Goal: Task Accomplishment & Management: Complete application form

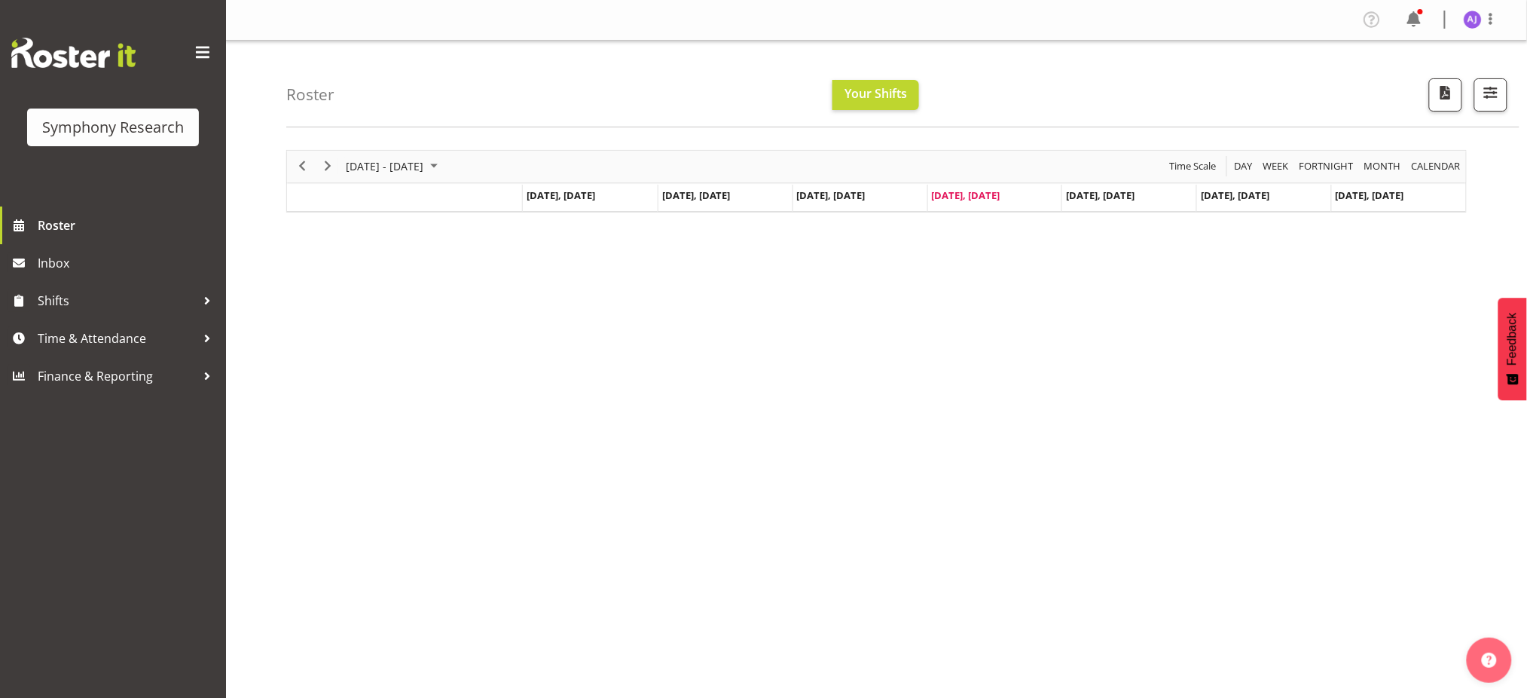
click at [304, 196] on div "Timeline Week of August 14, 2025" at bounding box center [404, 197] width 235 height 6
click at [329, 165] on span "Next" at bounding box center [328, 166] width 18 height 19
click at [70, 343] on span "Time & Attendance" at bounding box center [117, 338] width 158 height 23
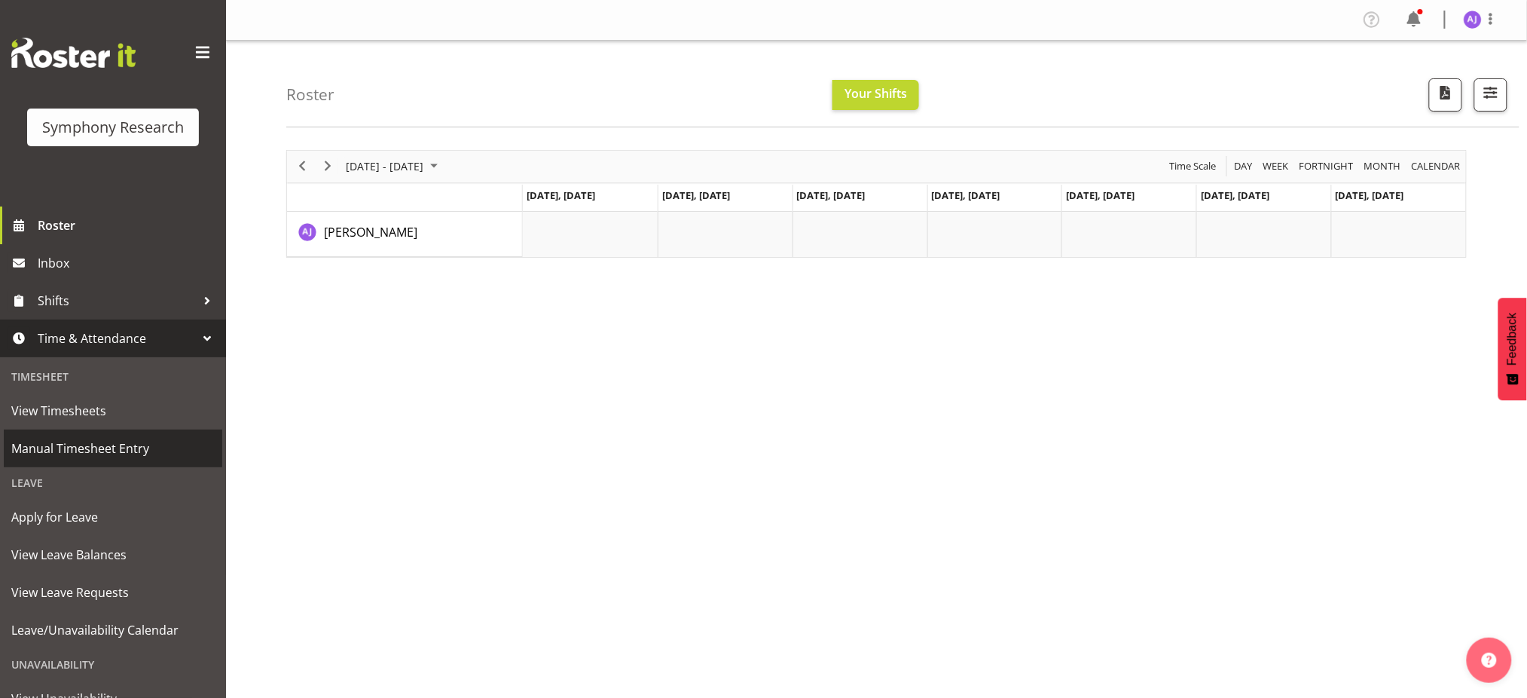
scroll to position [100, 0]
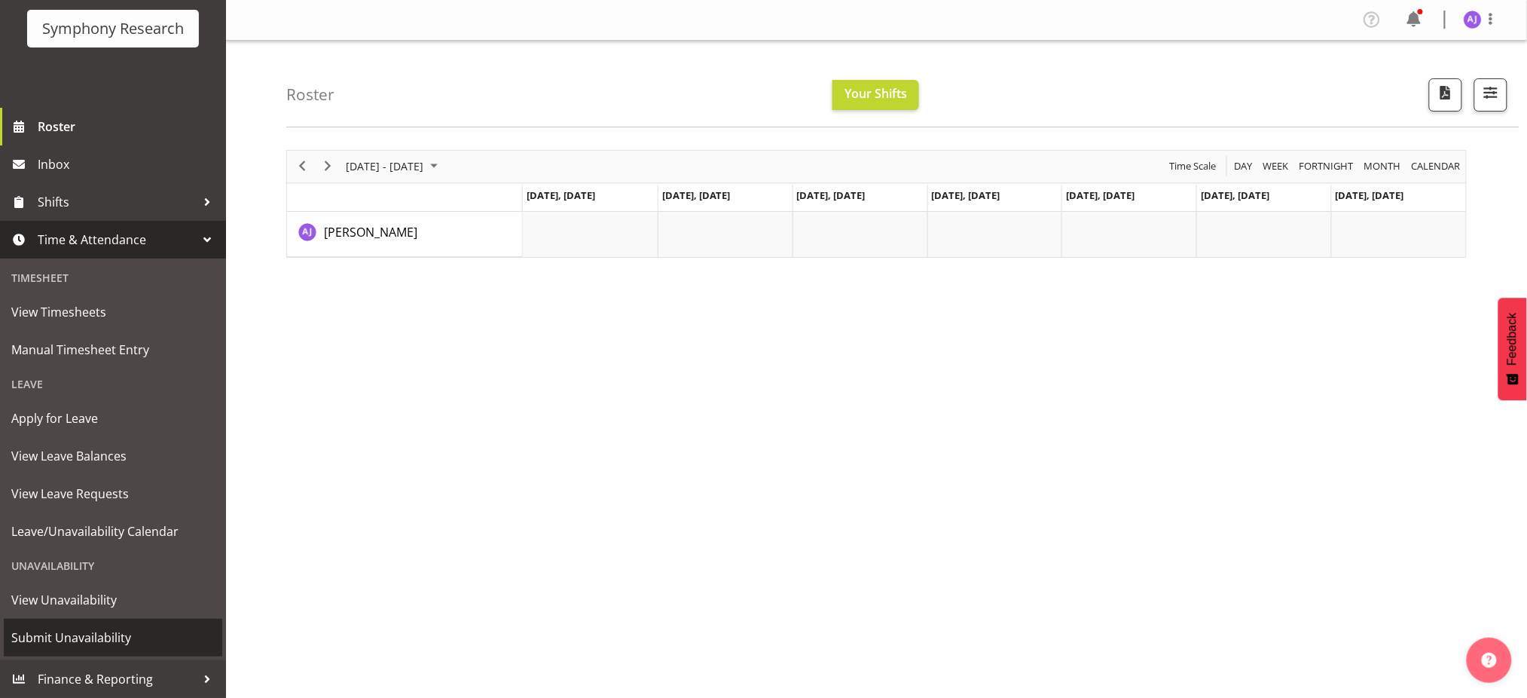
click at [44, 632] on span "Submit Unavailability" at bounding box center [112, 637] width 203 height 23
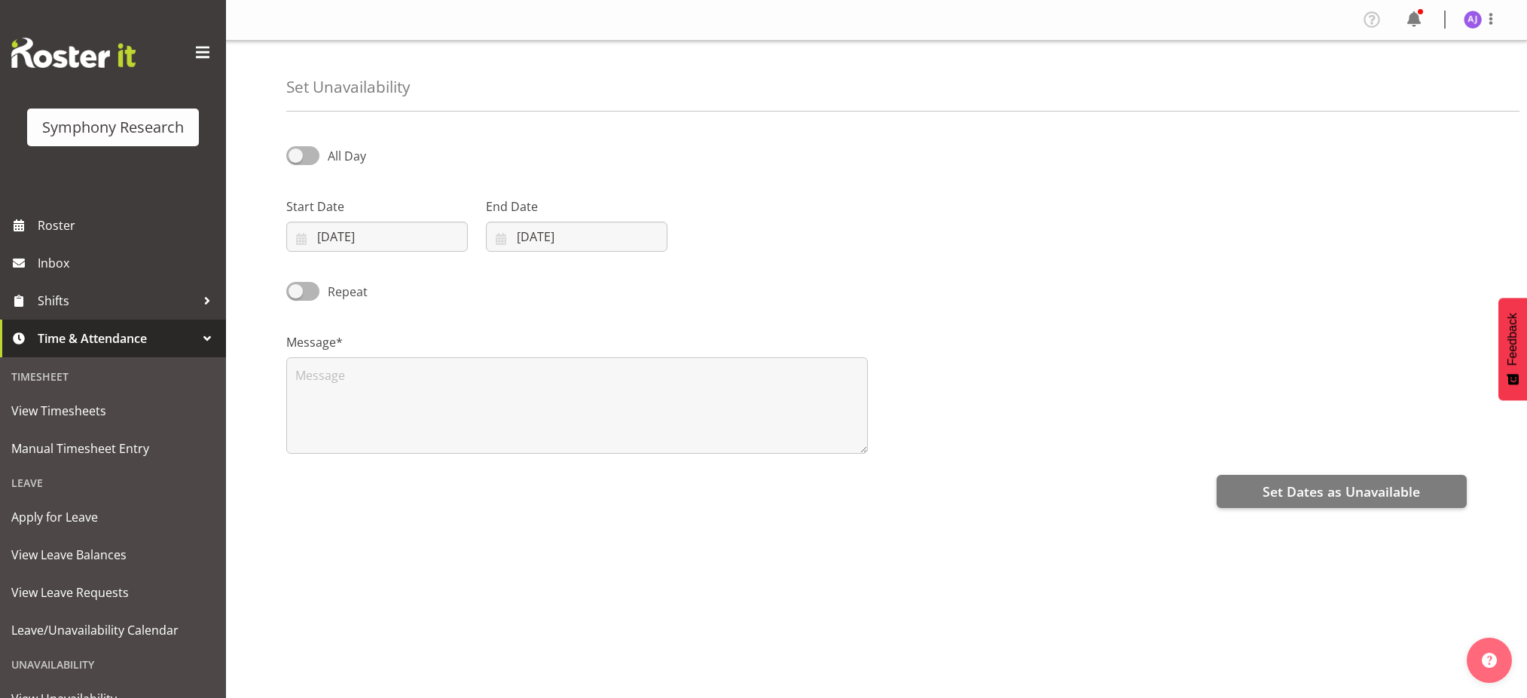
select select "7"
select select "2025"
click at [304, 237] on input "14/08/2025" at bounding box center [377, 237] width 182 height 30
click at [346, 442] on span "18" at bounding box center [346, 444] width 12 height 14
type input "18/08/2025"
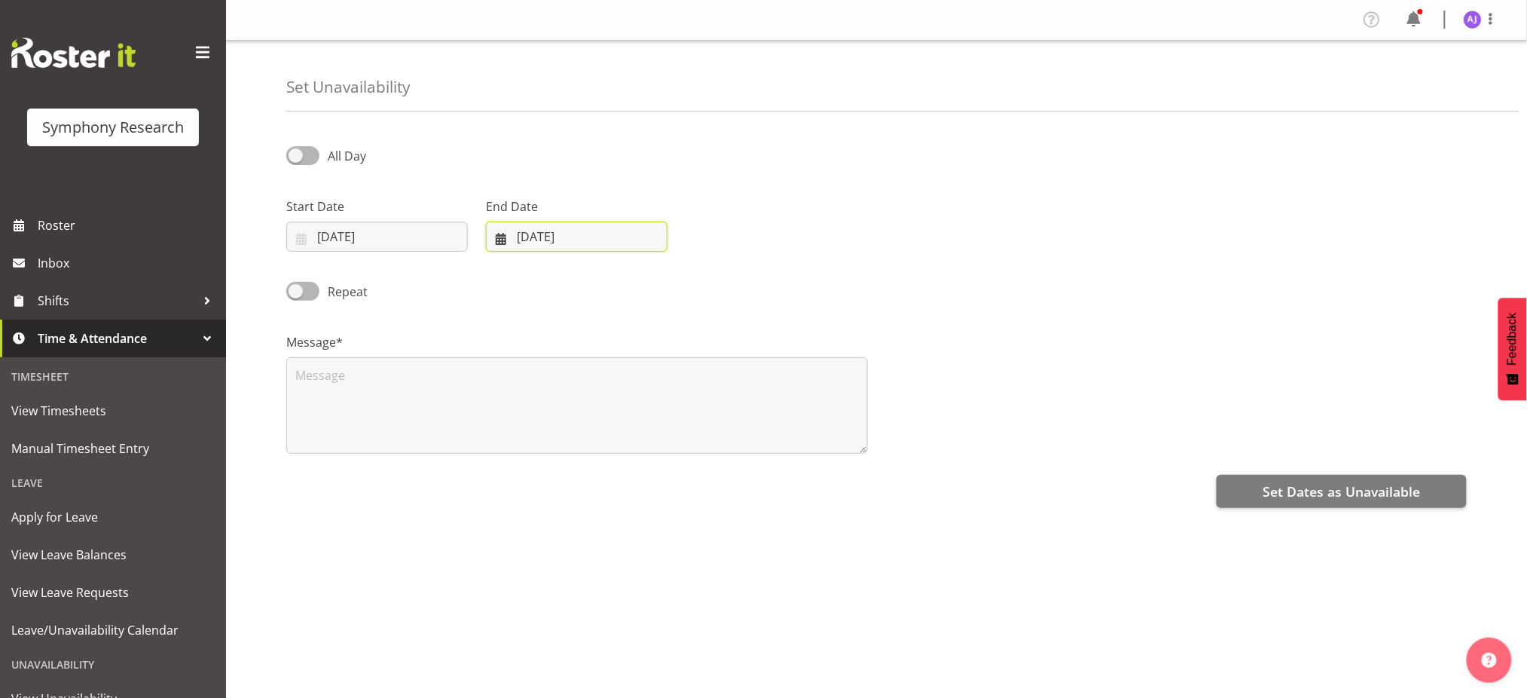
click at [491, 238] on input "14/08/2025" at bounding box center [577, 237] width 182 height 30
click at [552, 444] on link "18" at bounding box center [545, 444] width 30 height 28
type input "18/08/2025"
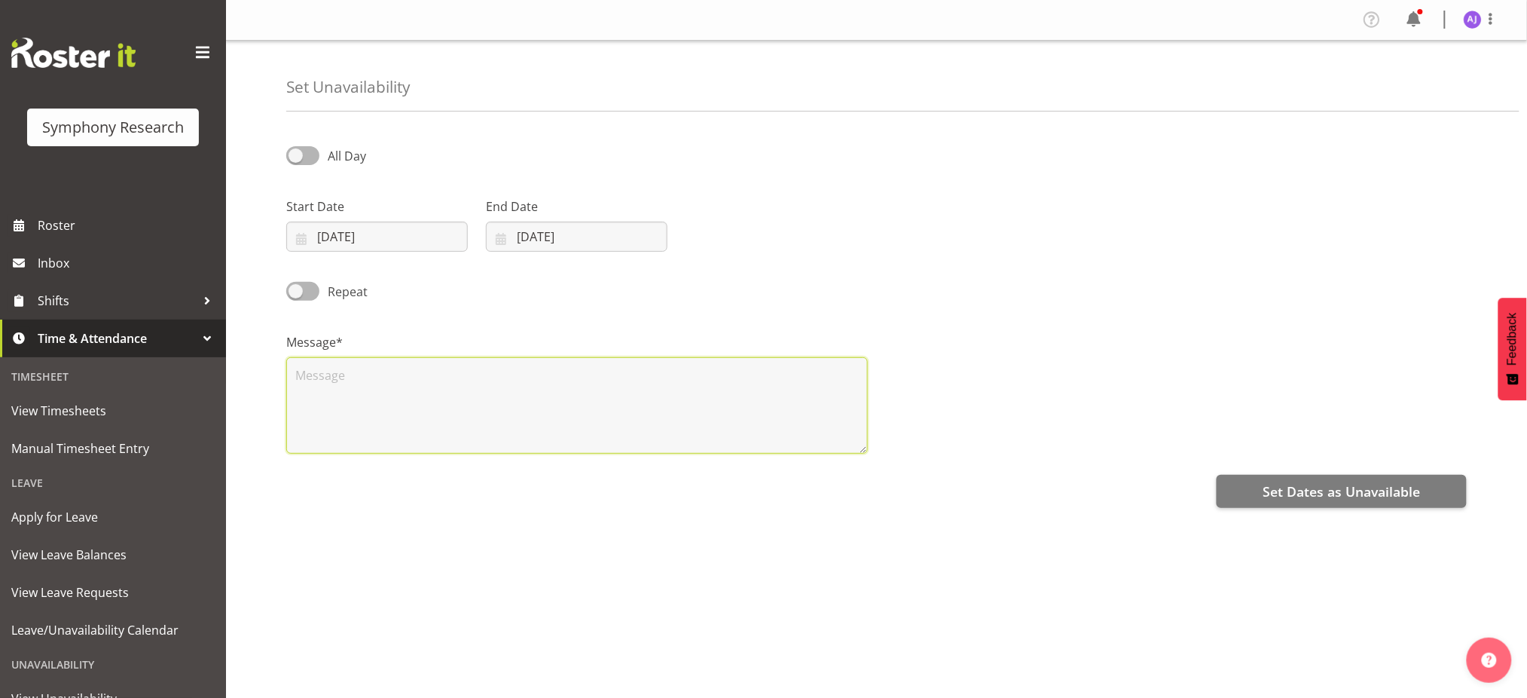
click at [460, 408] on textarea at bounding box center [577, 405] width 582 height 96
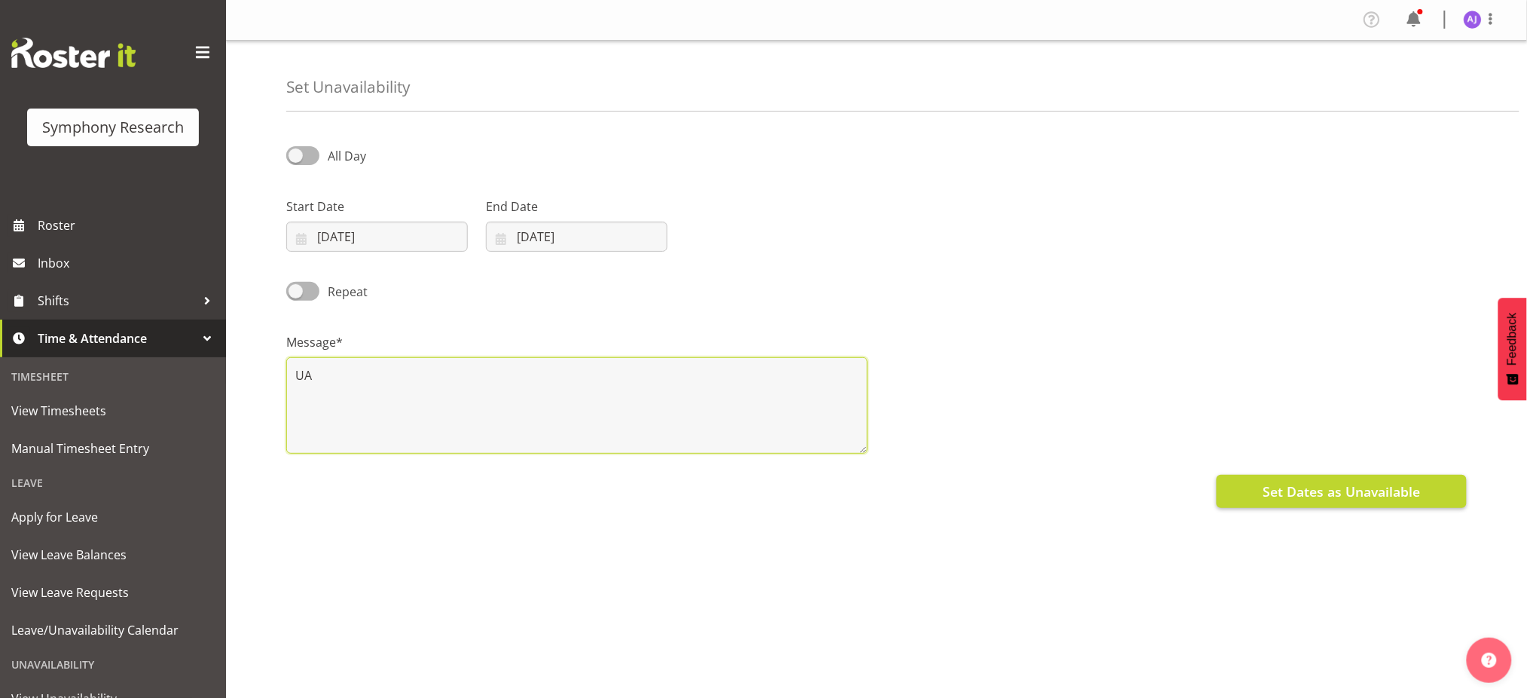
type textarea "UA"
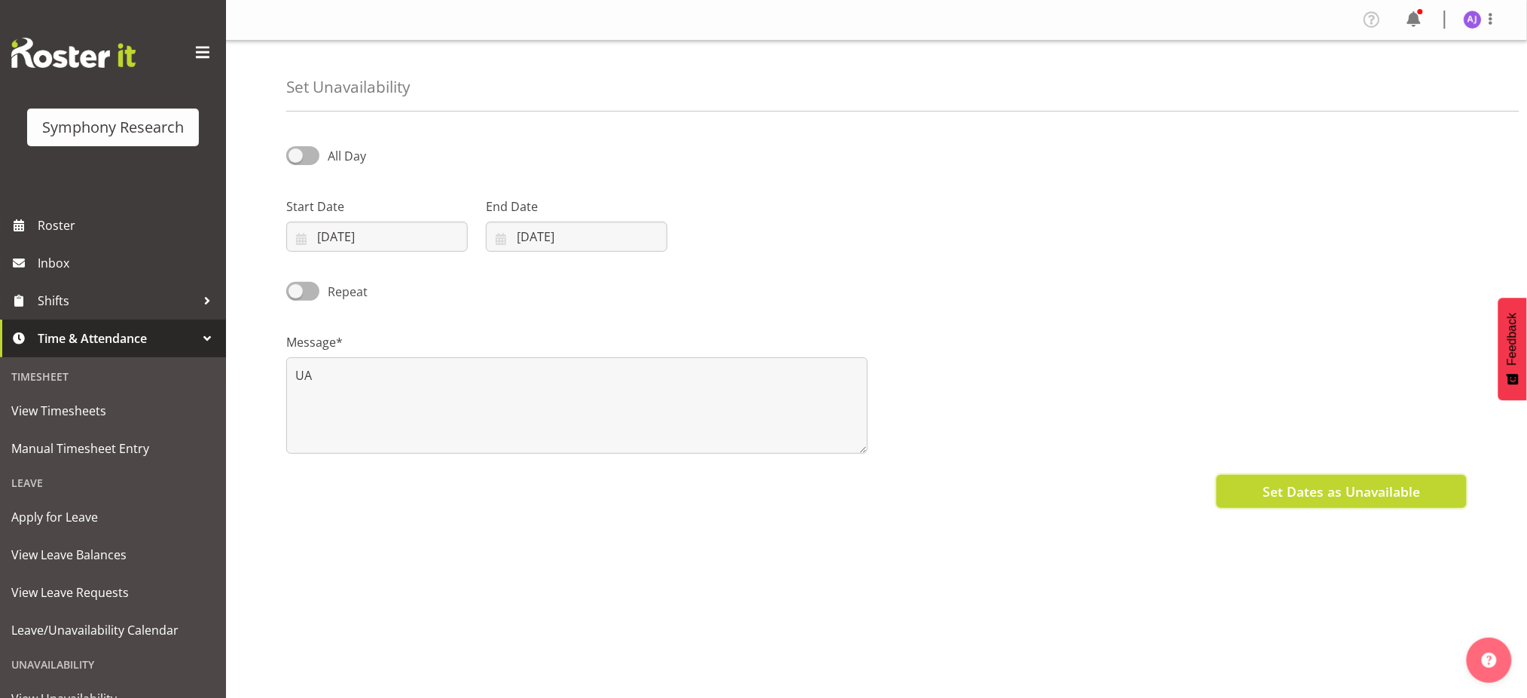
click at [1295, 494] on span "Set Dates as Unavailable" at bounding box center [1341, 491] width 157 height 20
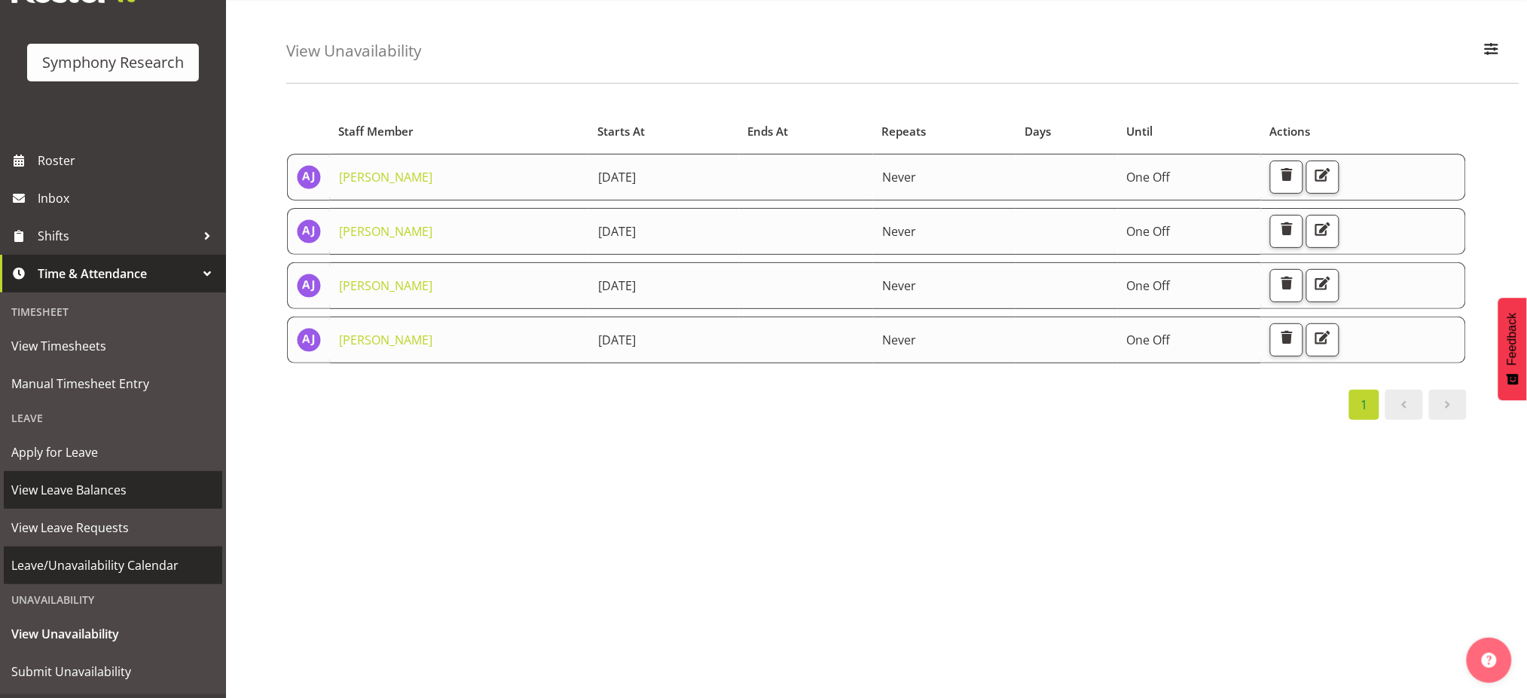
scroll to position [100, 0]
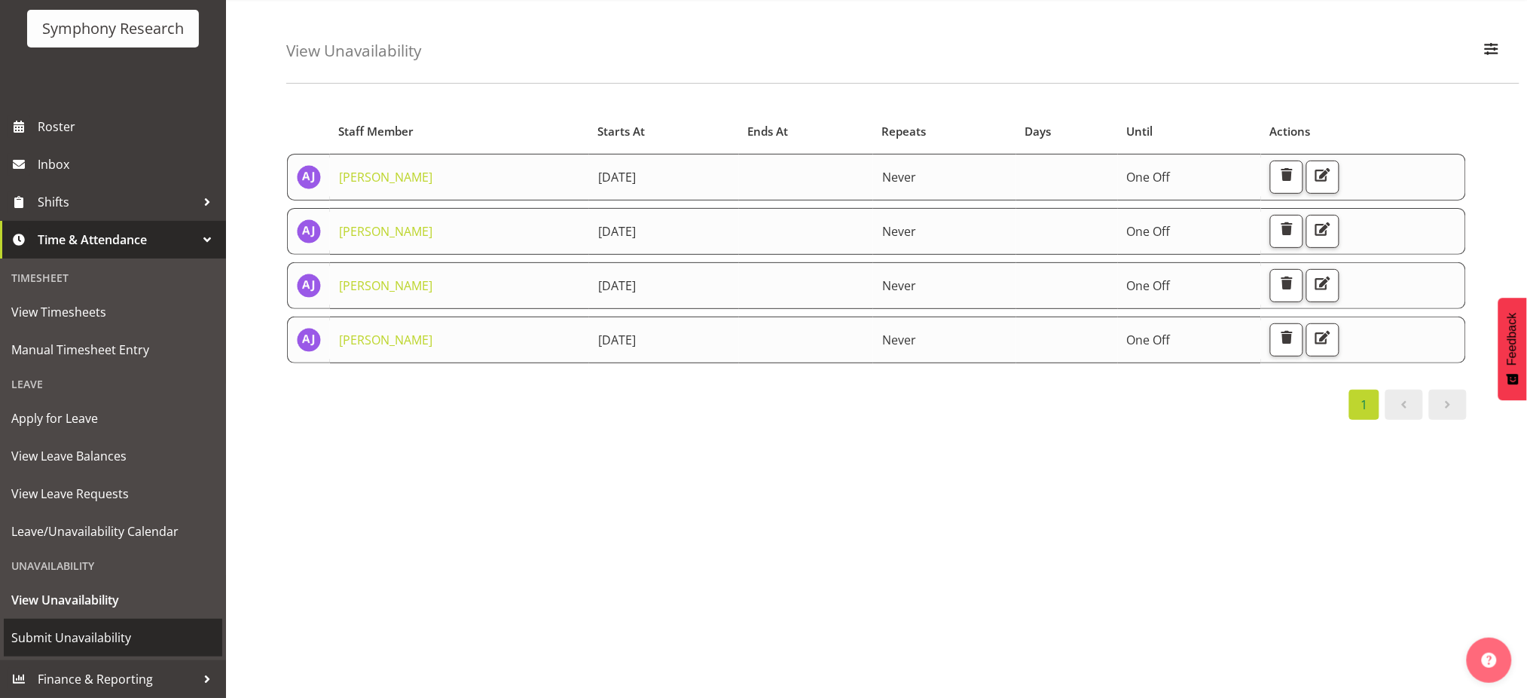
click at [51, 633] on span "Submit Unavailability" at bounding box center [112, 637] width 203 height 23
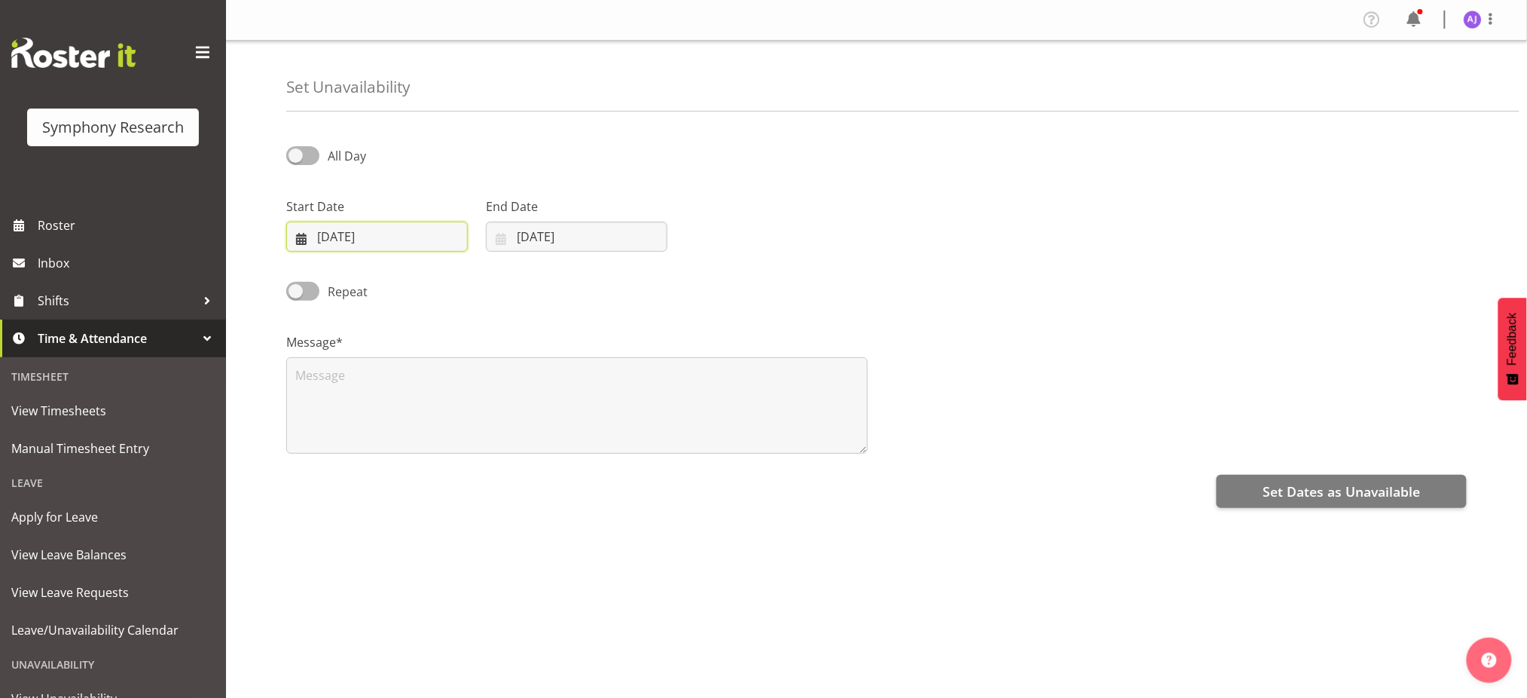
click at [304, 235] on input "14/08/2025" at bounding box center [377, 237] width 182 height 30
click at [374, 439] on span "19" at bounding box center [376, 444] width 12 height 14
type input "19/08/2025"
click at [506, 240] on input "14/08/2025" at bounding box center [577, 237] width 182 height 30
click at [581, 444] on span "19" at bounding box center [576, 444] width 12 height 14
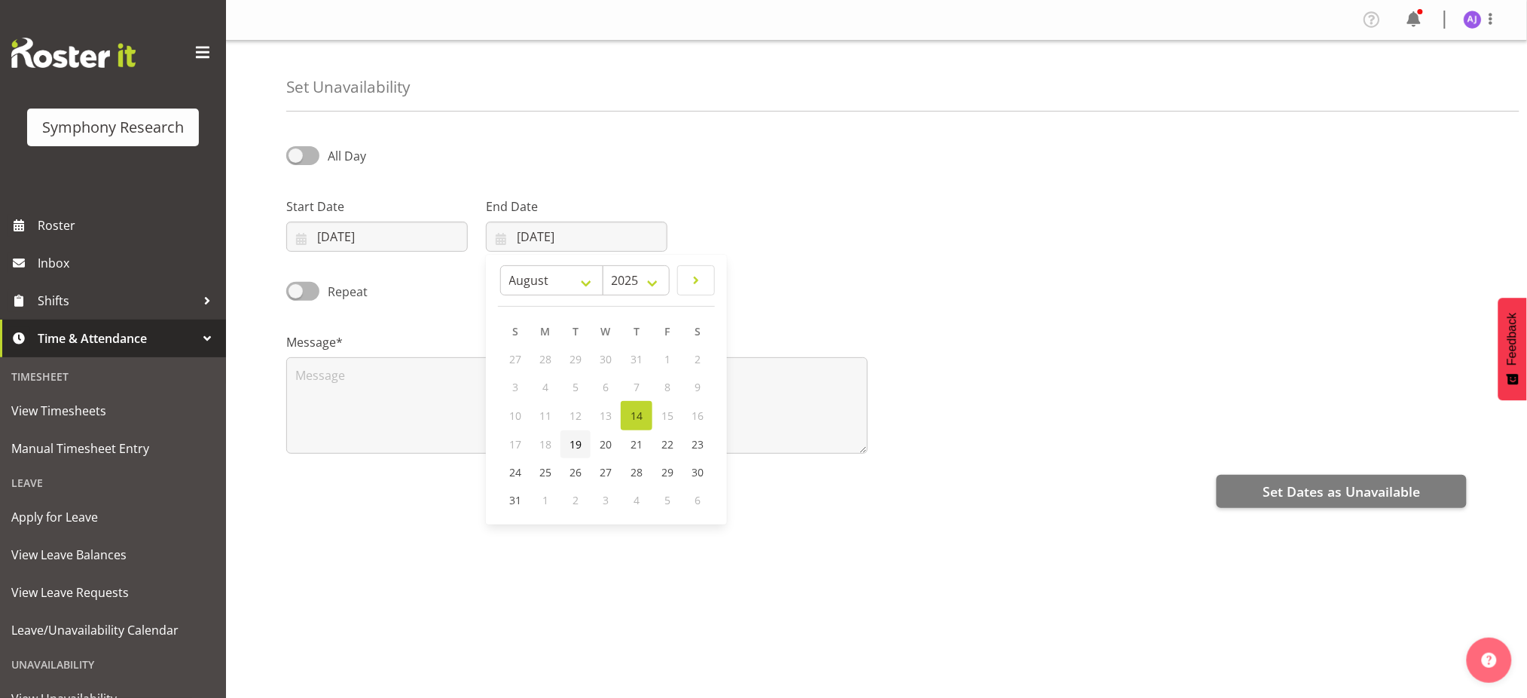
type input "19/08/2025"
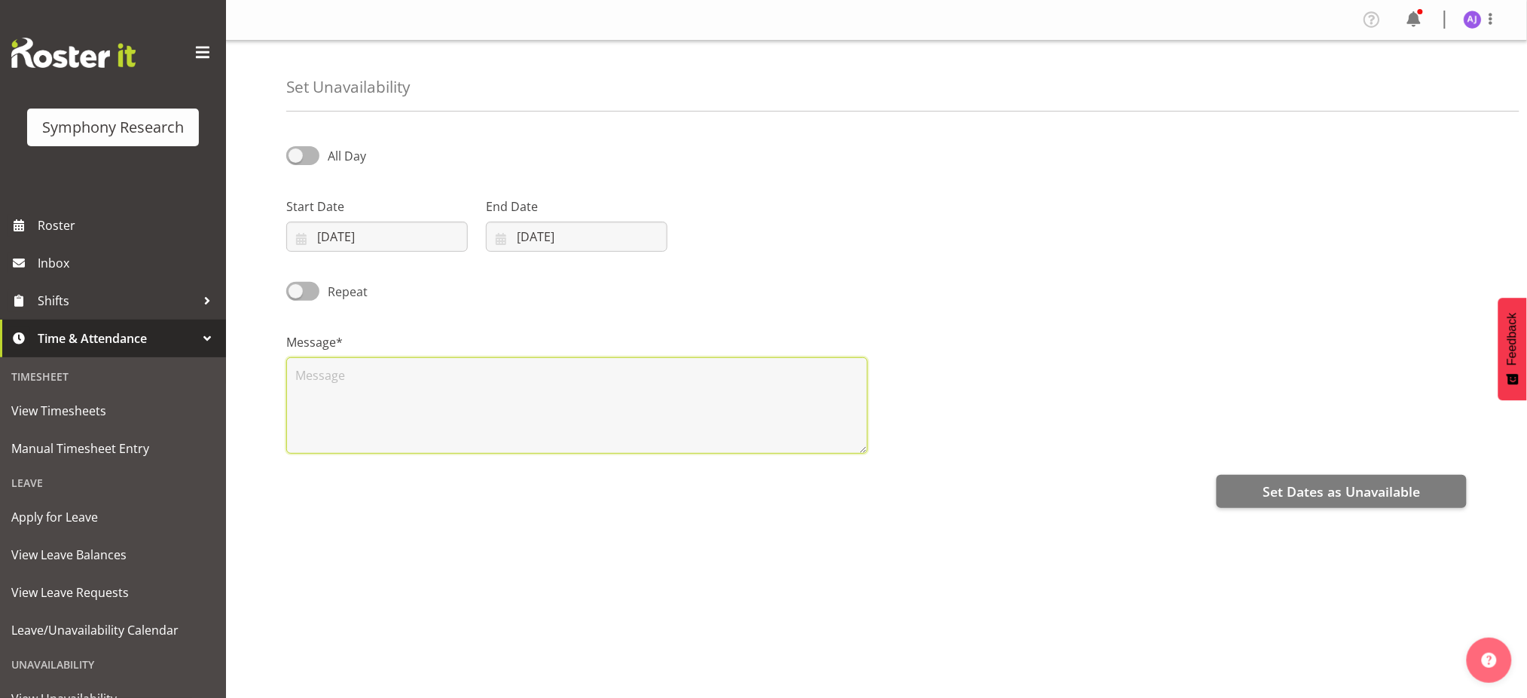
click at [493, 408] on textarea at bounding box center [577, 405] width 582 height 96
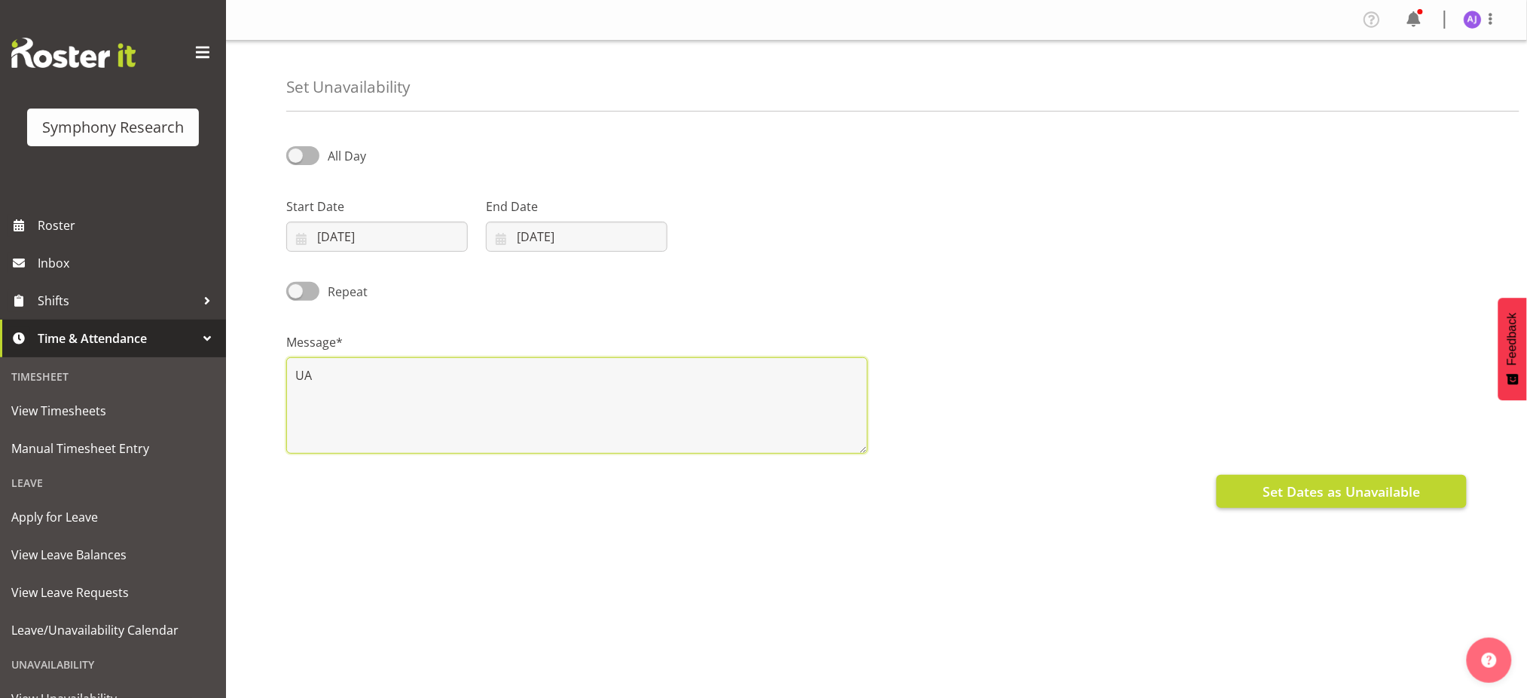
type textarea "UA"
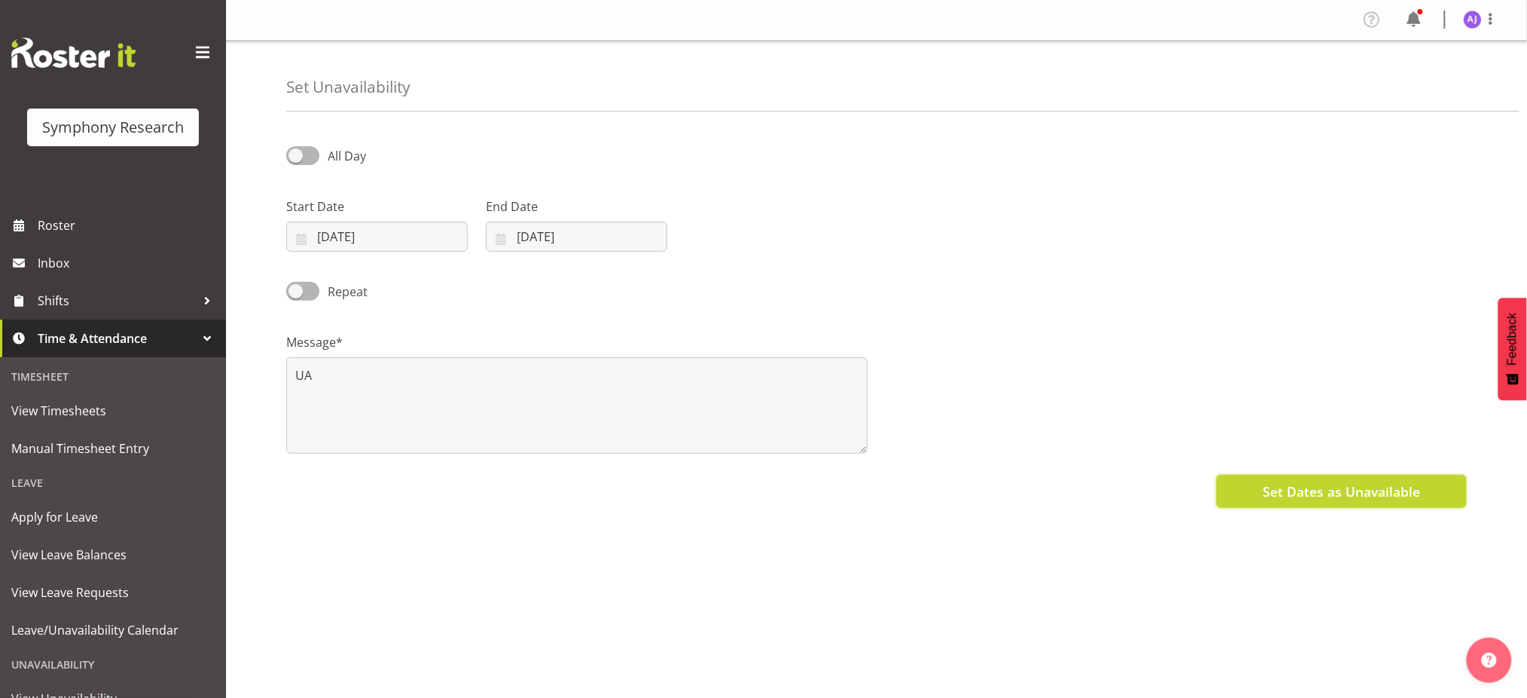
click at [1298, 481] on span "Set Dates as Unavailable" at bounding box center [1341, 491] width 157 height 20
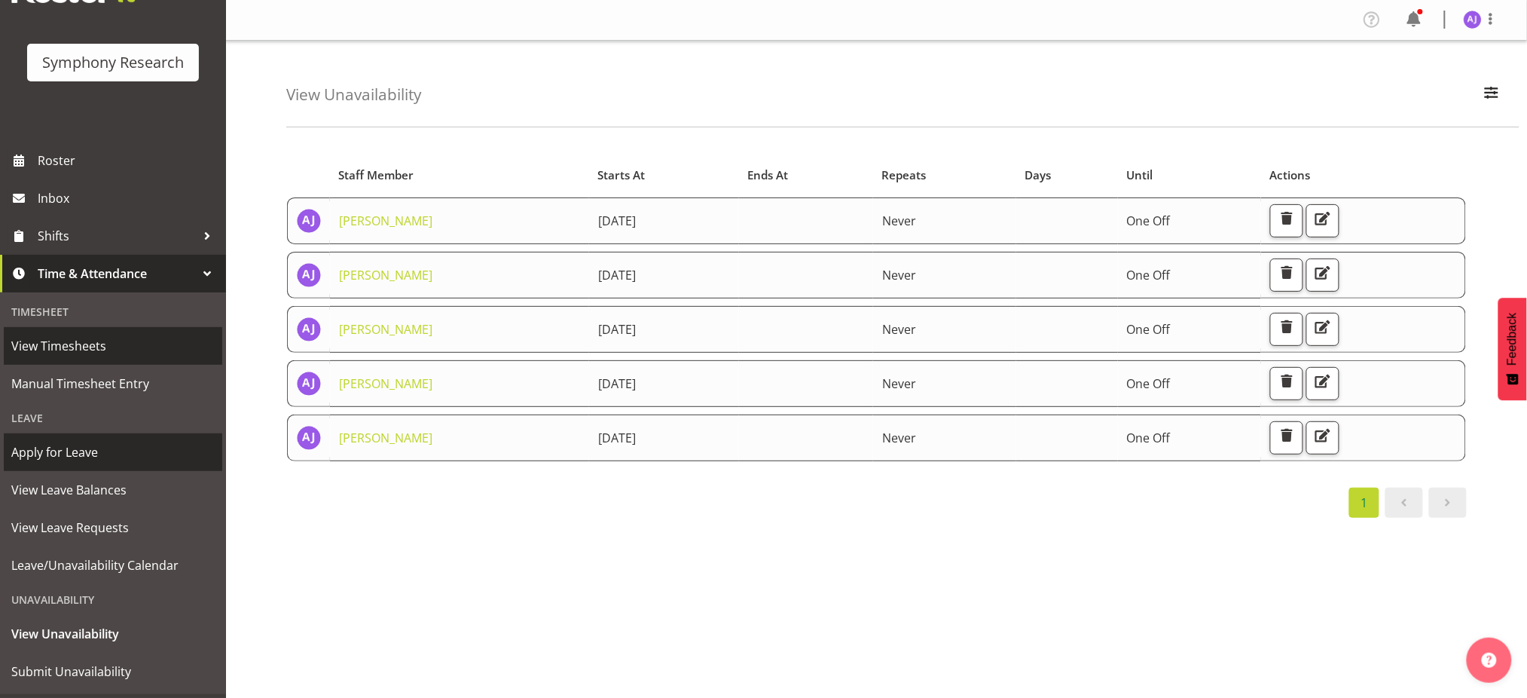
scroll to position [100, 0]
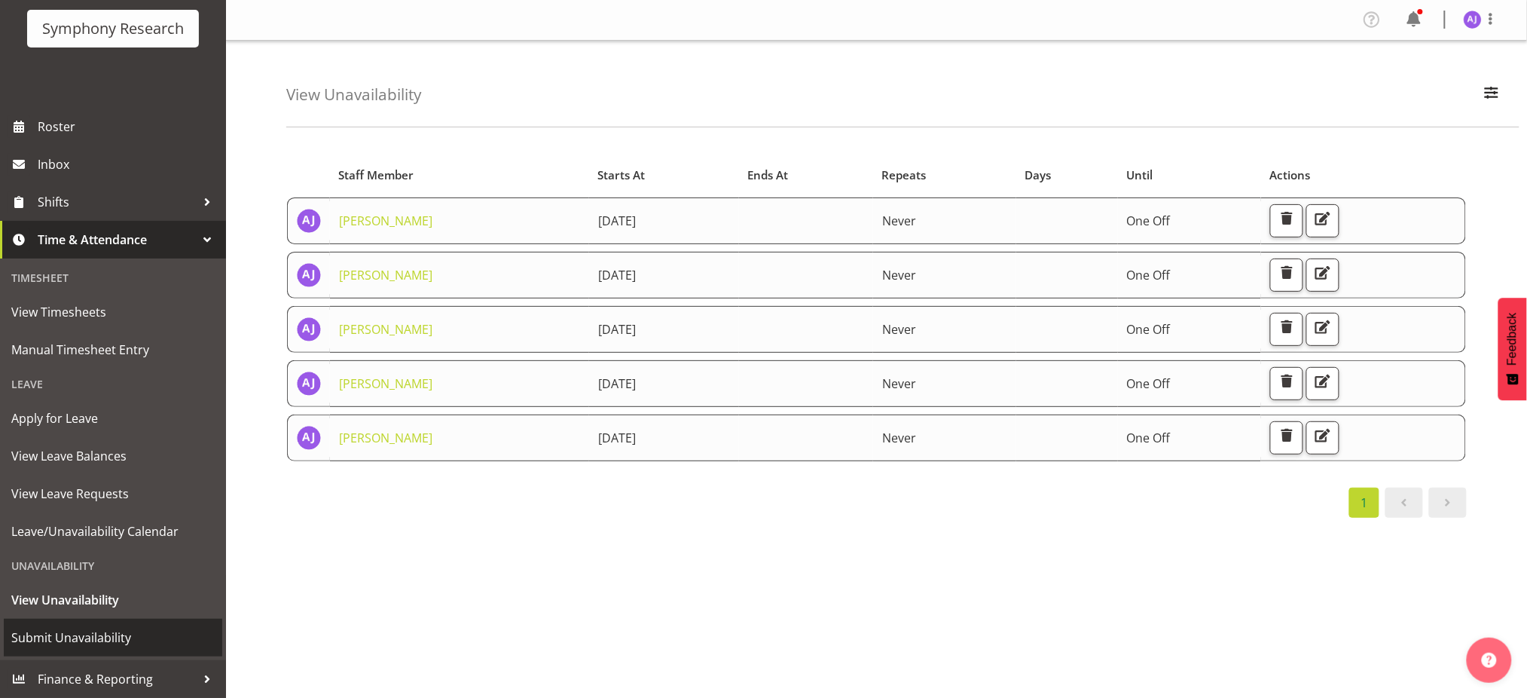
click at [54, 634] on span "Submit Unavailability" at bounding box center [112, 637] width 203 height 23
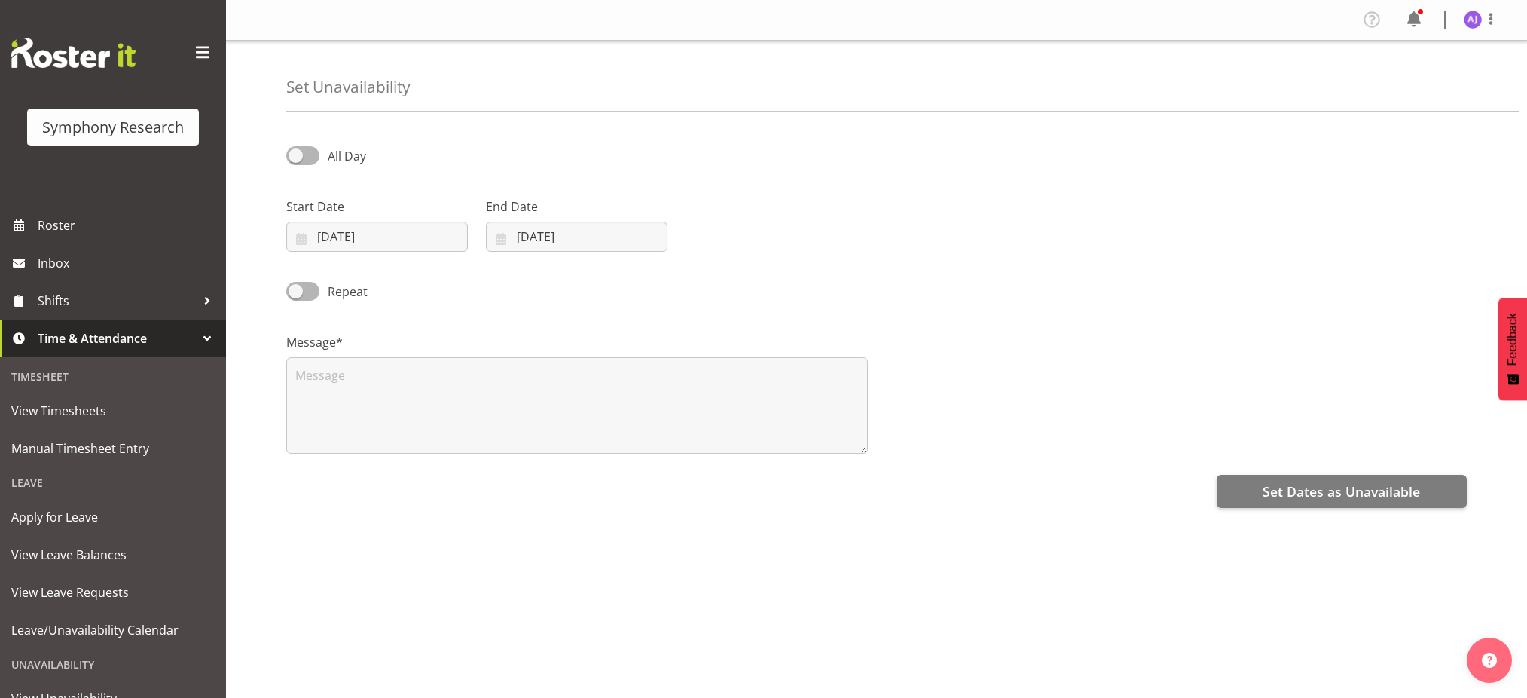
select select "7"
select select "2025"
click at [310, 238] on input "[DATE]" at bounding box center [377, 237] width 182 height 30
click at [438, 447] on span "21" at bounding box center [437, 444] width 12 height 14
type input "[DATE]"
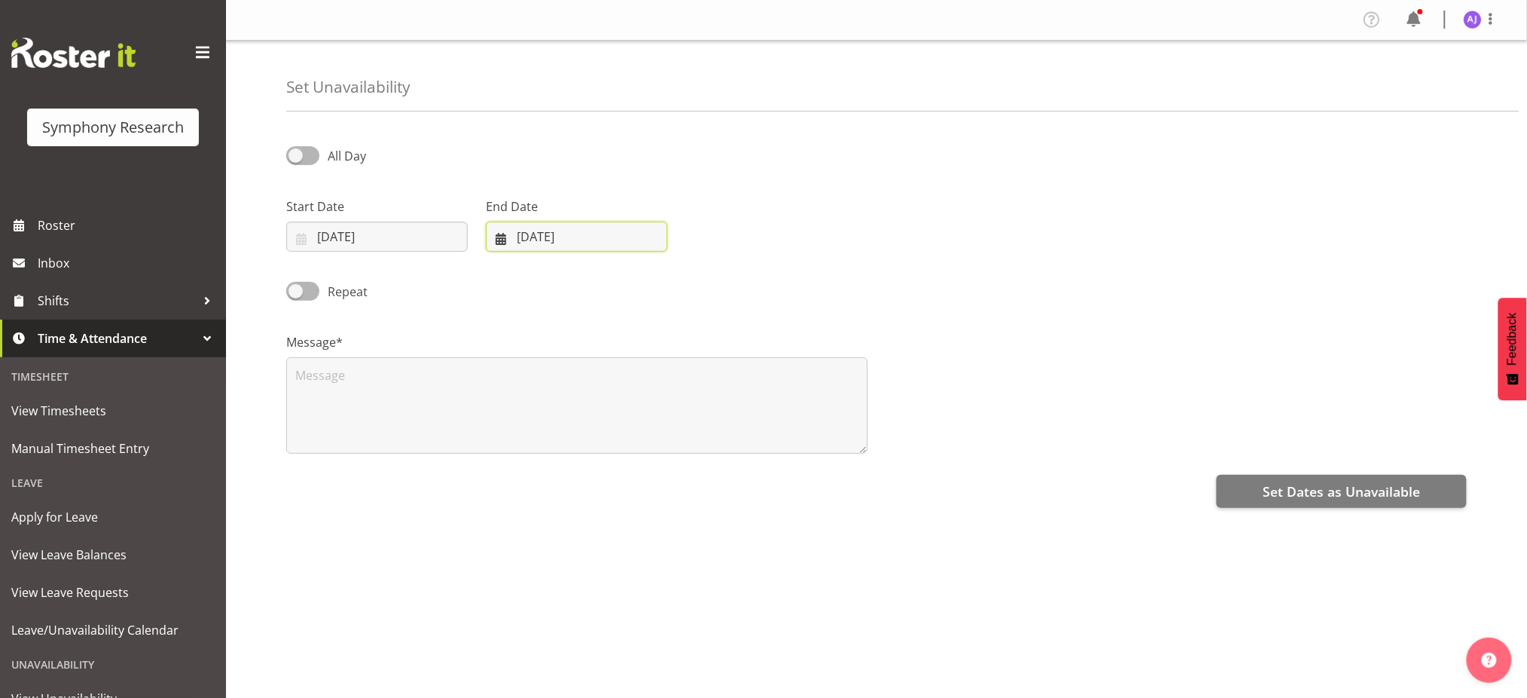
click at [498, 236] on input "[DATE]" at bounding box center [577, 237] width 182 height 30
click at [635, 445] on span "21" at bounding box center [637, 444] width 12 height 14
type input "21/08/2025"
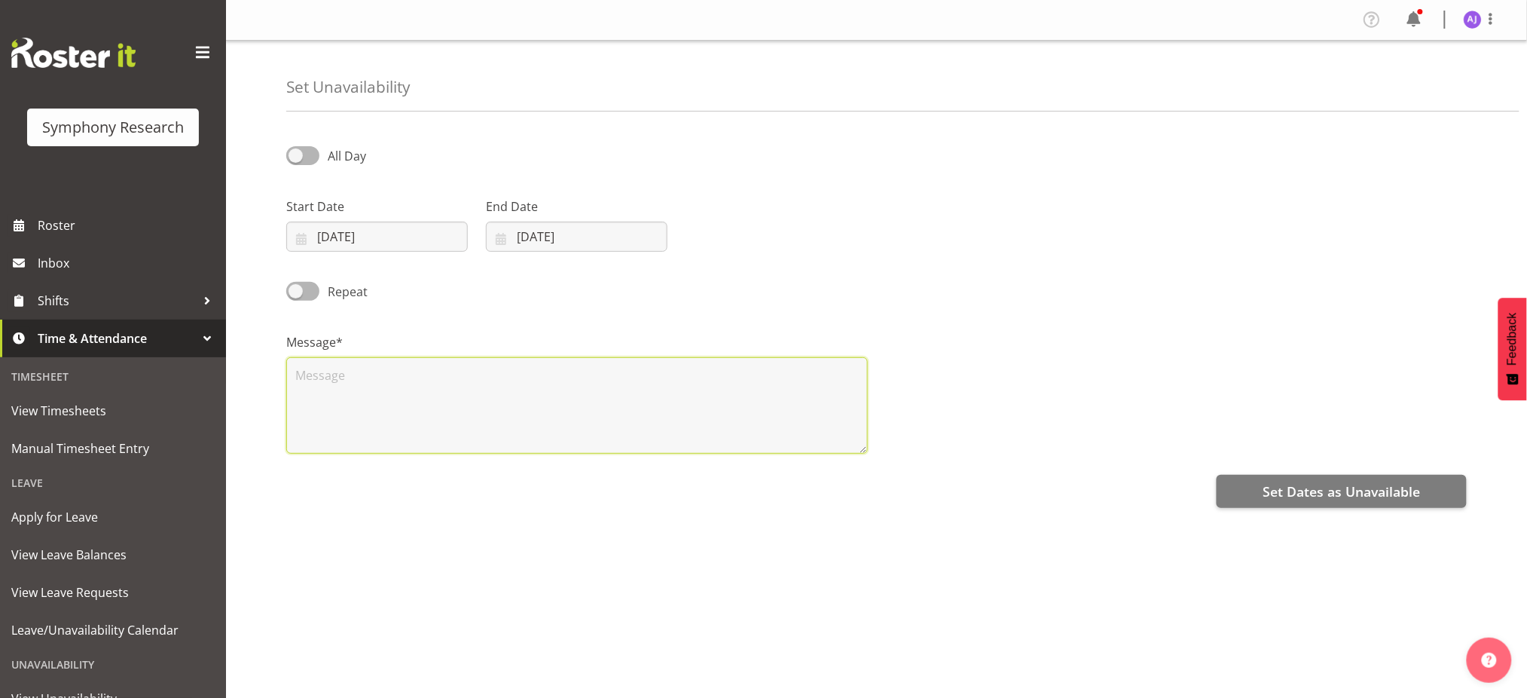
click at [430, 429] on textarea at bounding box center [577, 405] width 582 height 96
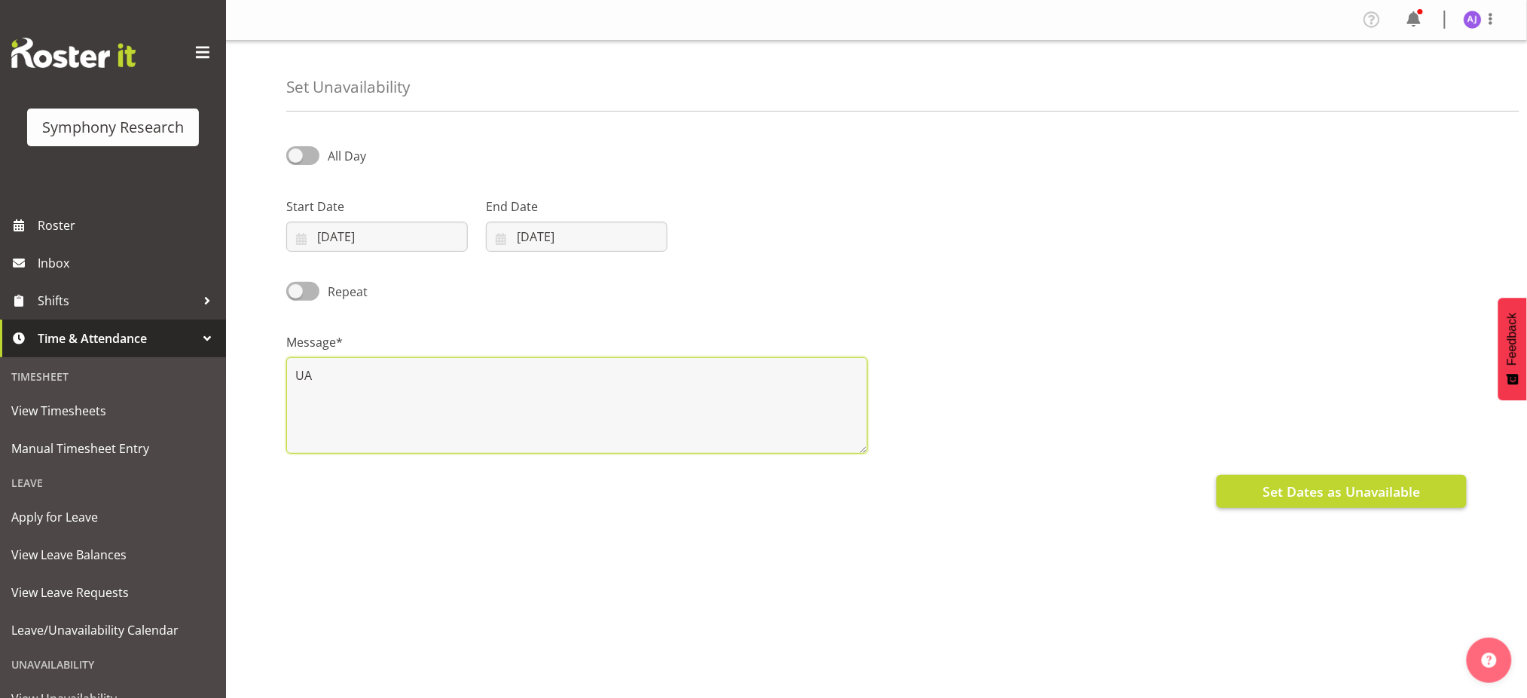
type textarea "UA"
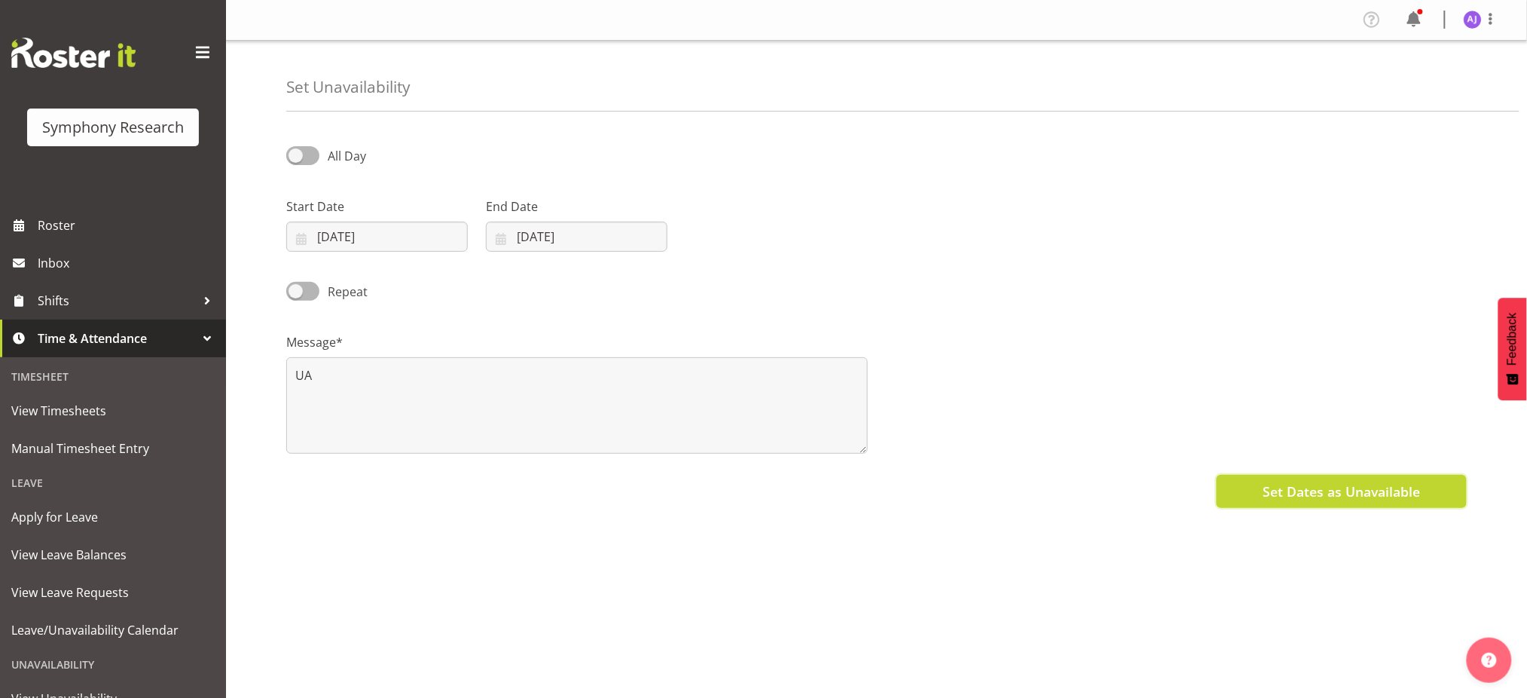
click at [1281, 491] on span "Set Dates as Unavailable" at bounding box center [1341, 491] width 157 height 20
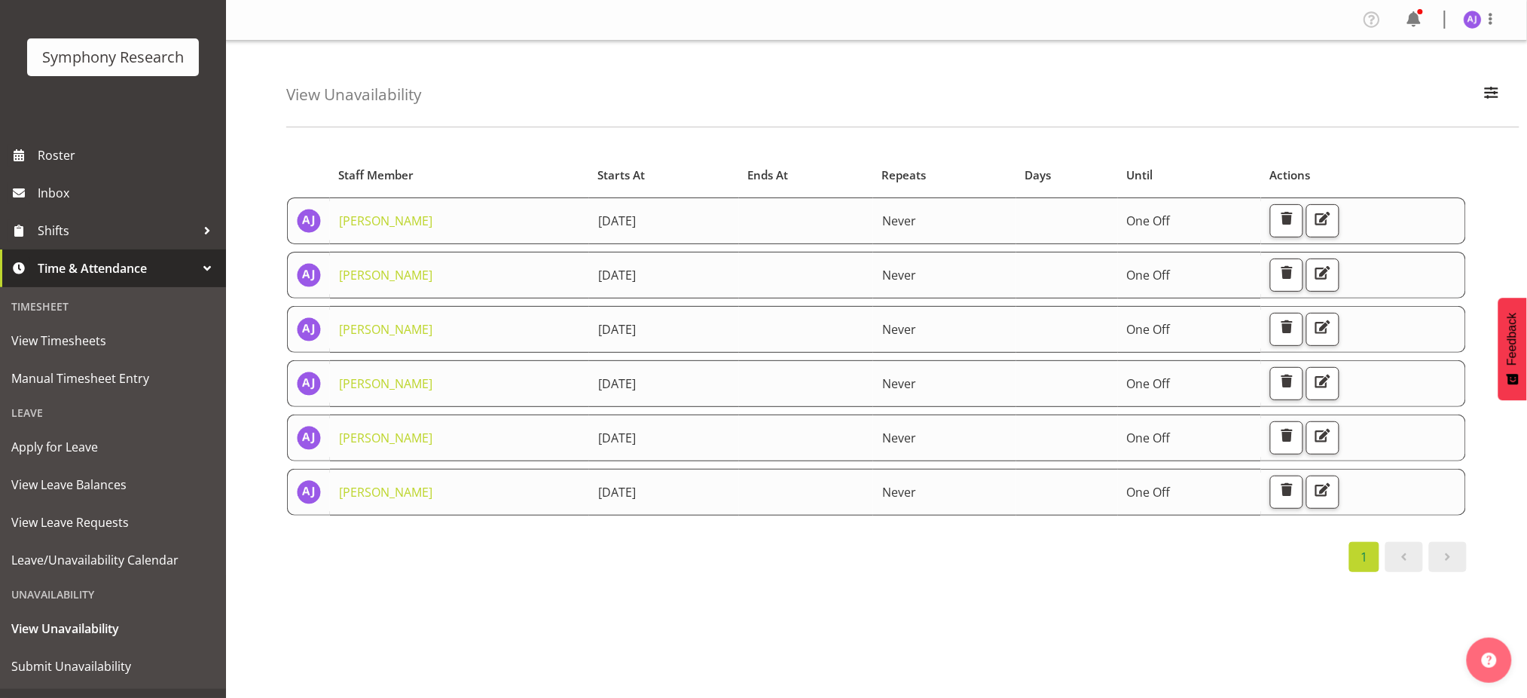
scroll to position [100, 0]
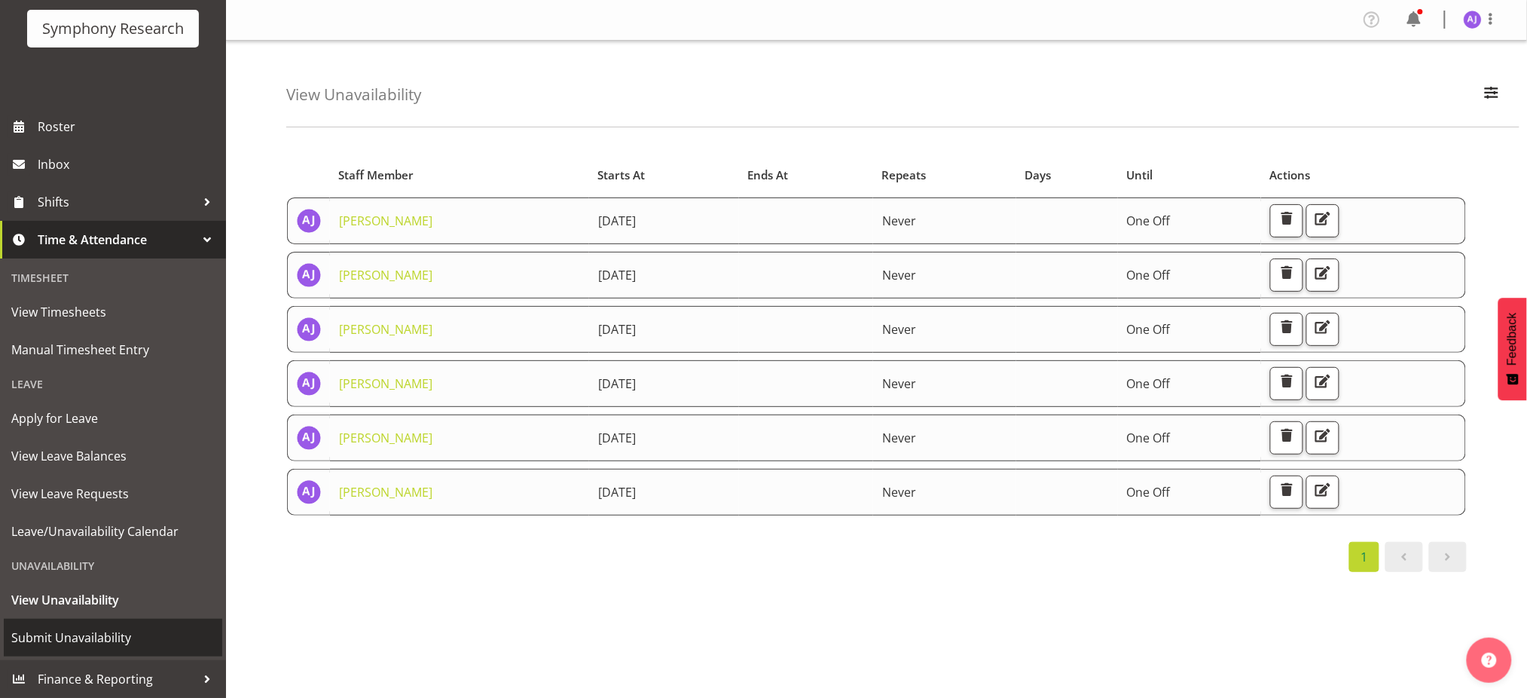
click at [39, 637] on span "Submit Unavailability" at bounding box center [112, 637] width 203 height 23
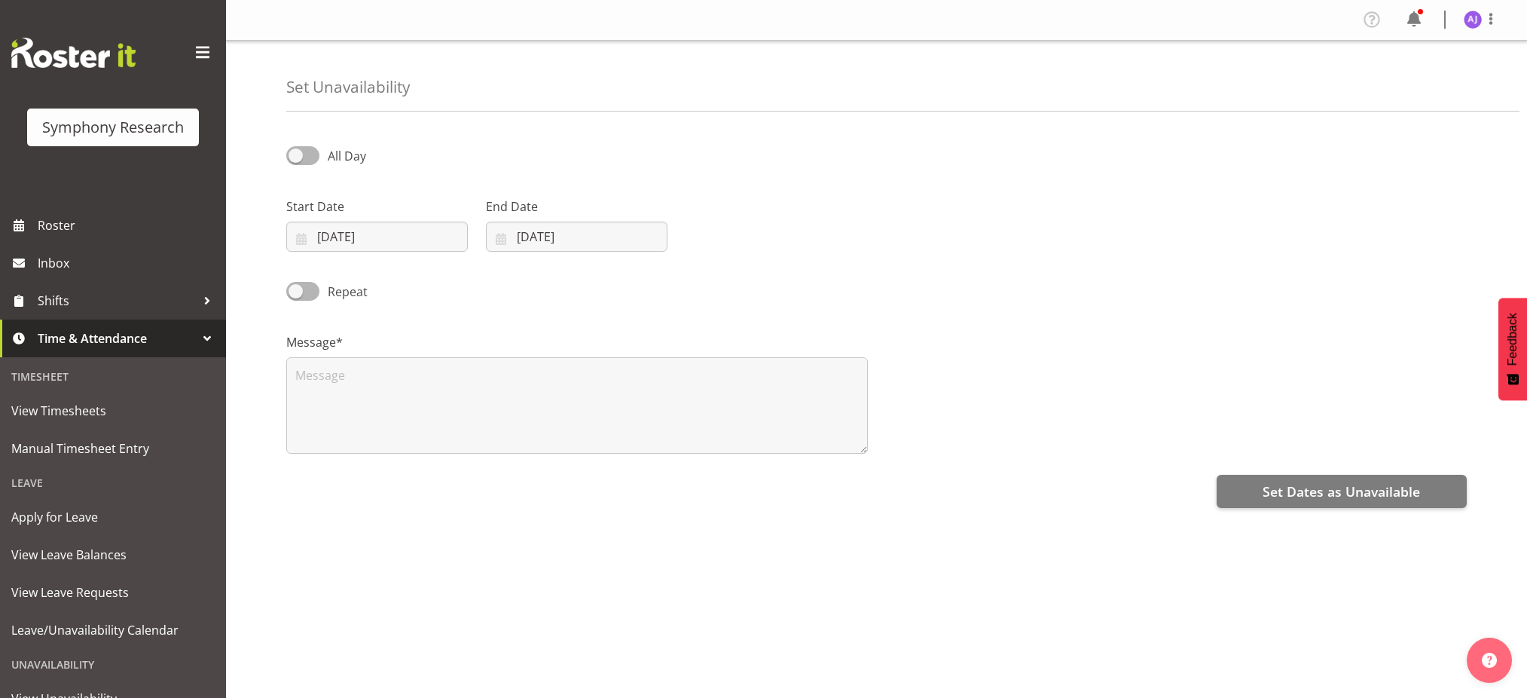
select select "7"
select select "2025"
click at [304, 238] on input "14/08/2025" at bounding box center [377, 237] width 182 height 30
click at [497, 445] on span "23" at bounding box center [498, 444] width 12 height 14
type input "23/08/2025"
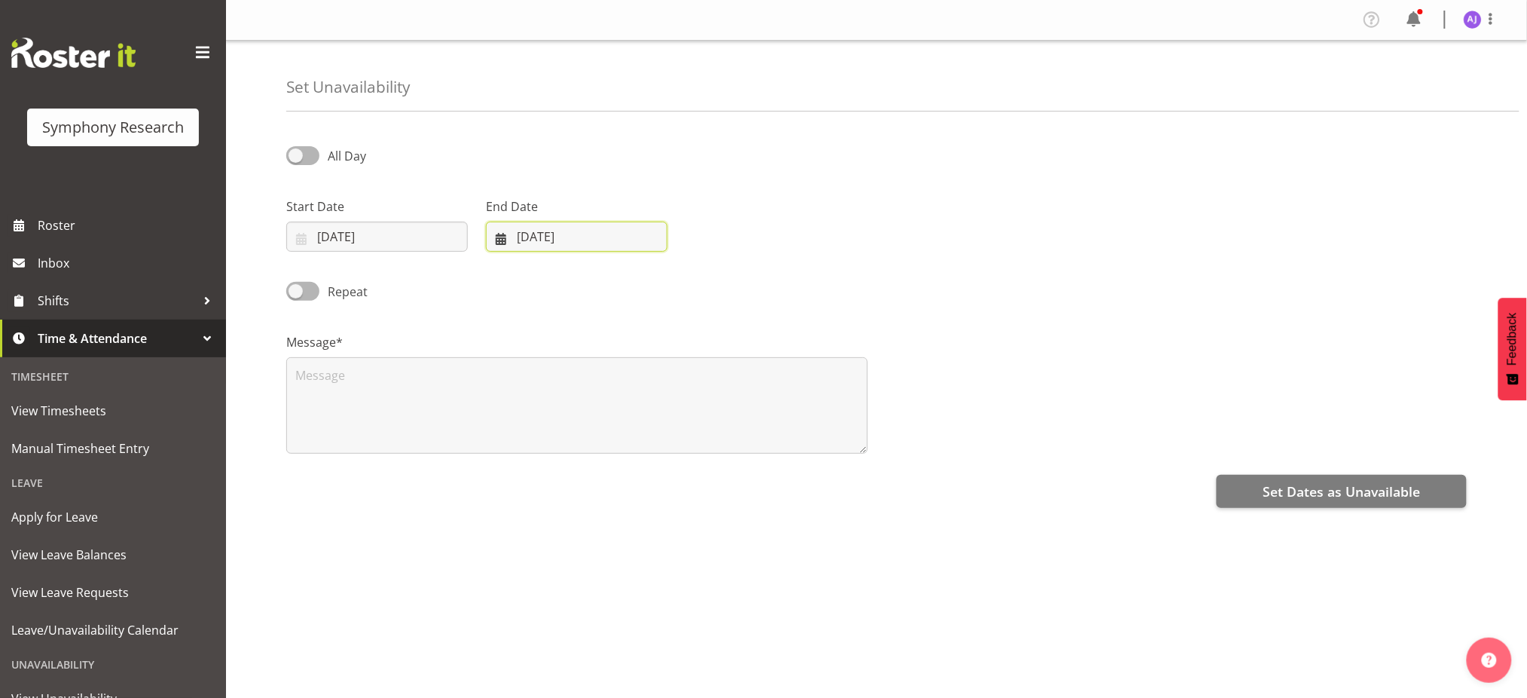
click at [498, 244] on input "14/08/2025" at bounding box center [577, 237] width 182 height 30
click at [695, 442] on span "23" at bounding box center [698, 444] width 12 height 14
type input "23/08/2025"
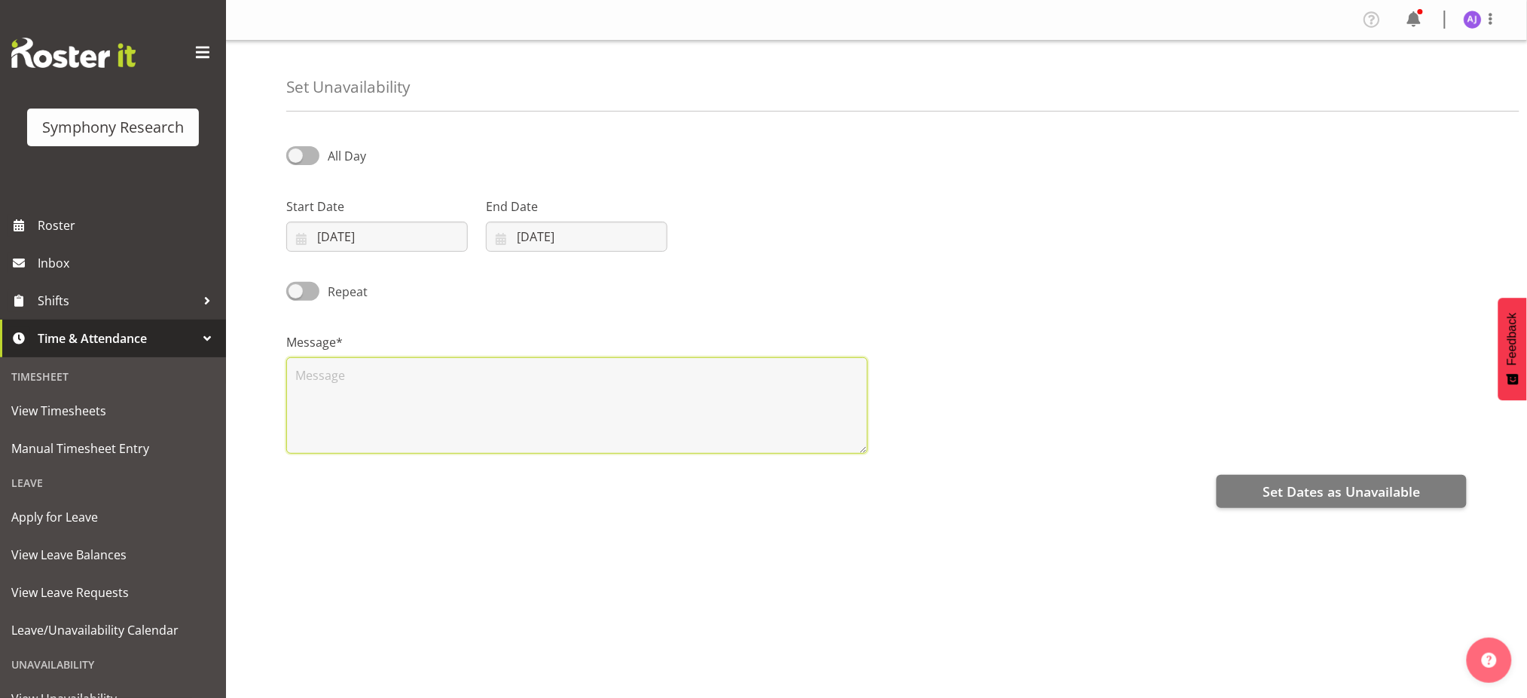
click at [521, 407] on textarea at bounding box center [577, 405] width 582 height 96
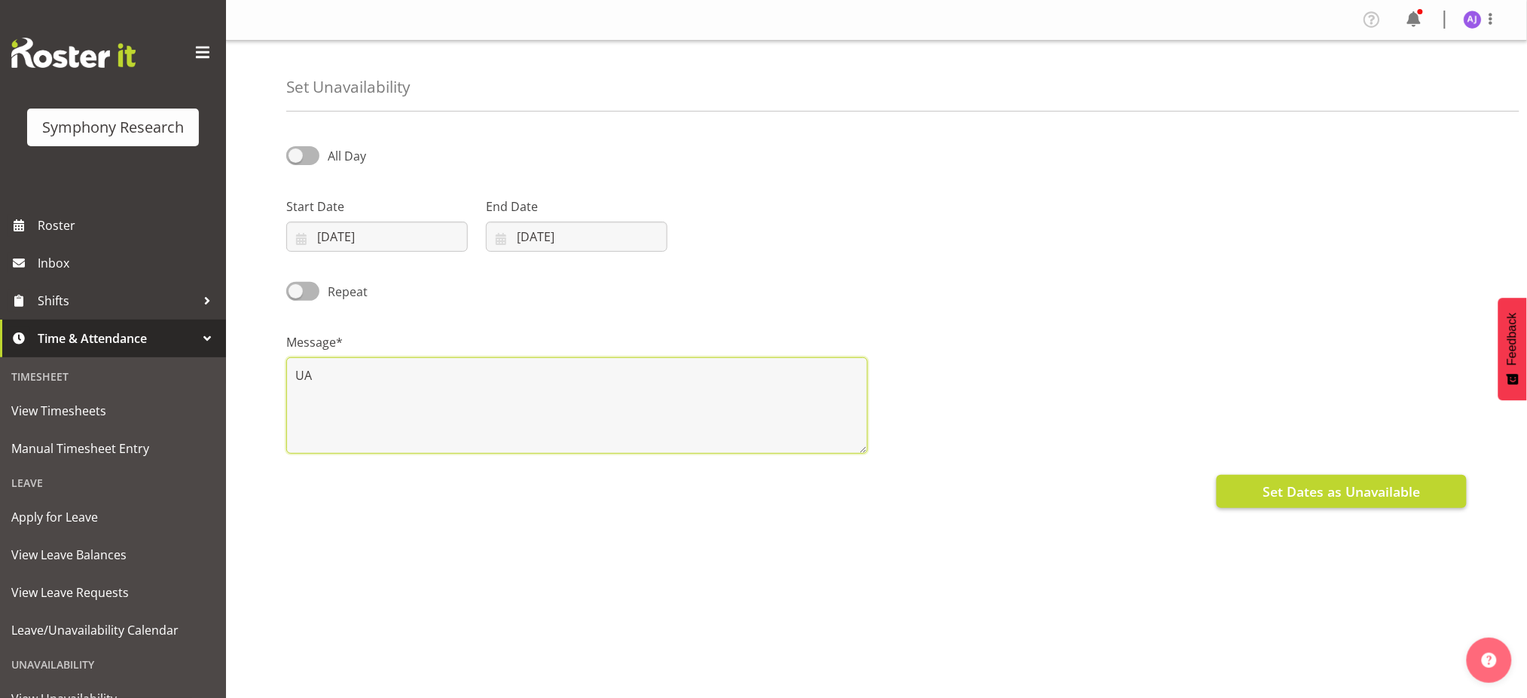
type textarea "UA"
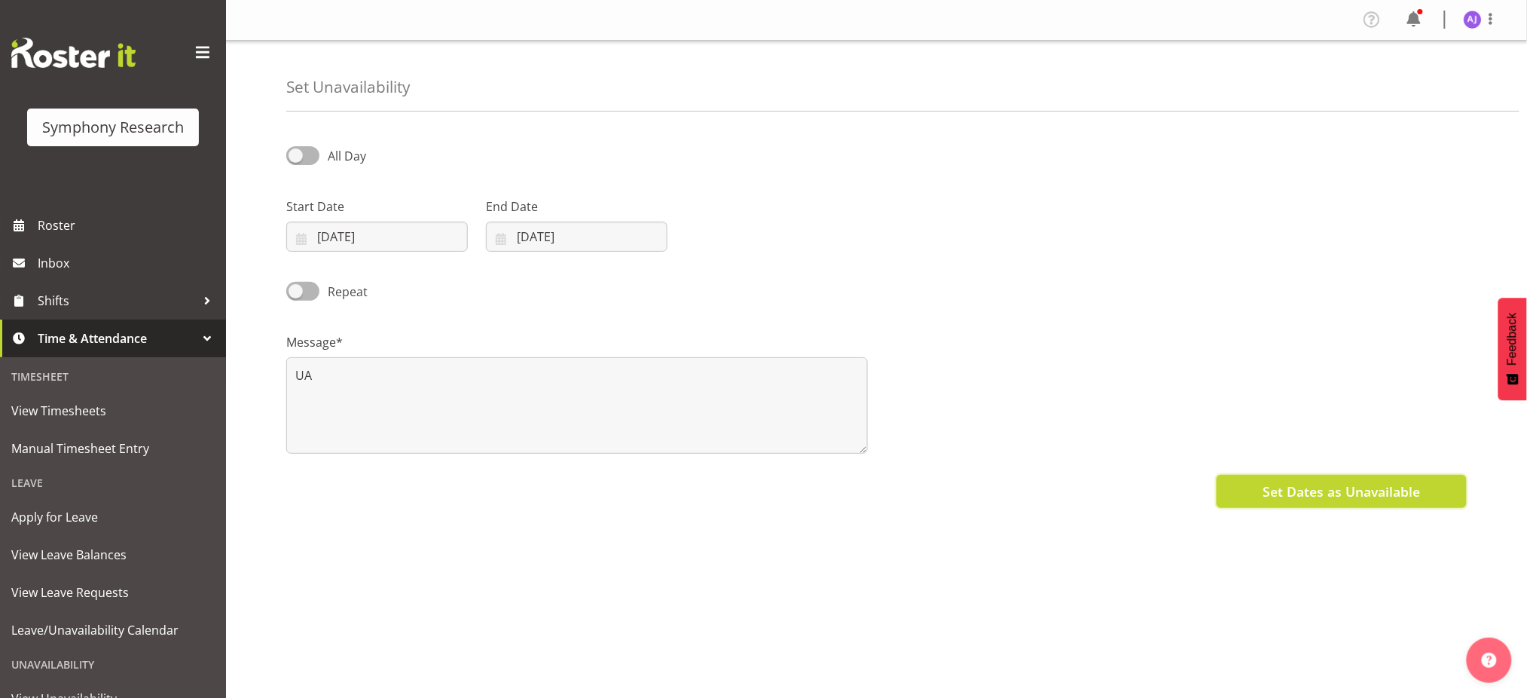
click at [1261, 491] on button "Set Dates as Unavailable" at bounding box center [1342, 491] width 250 height 33
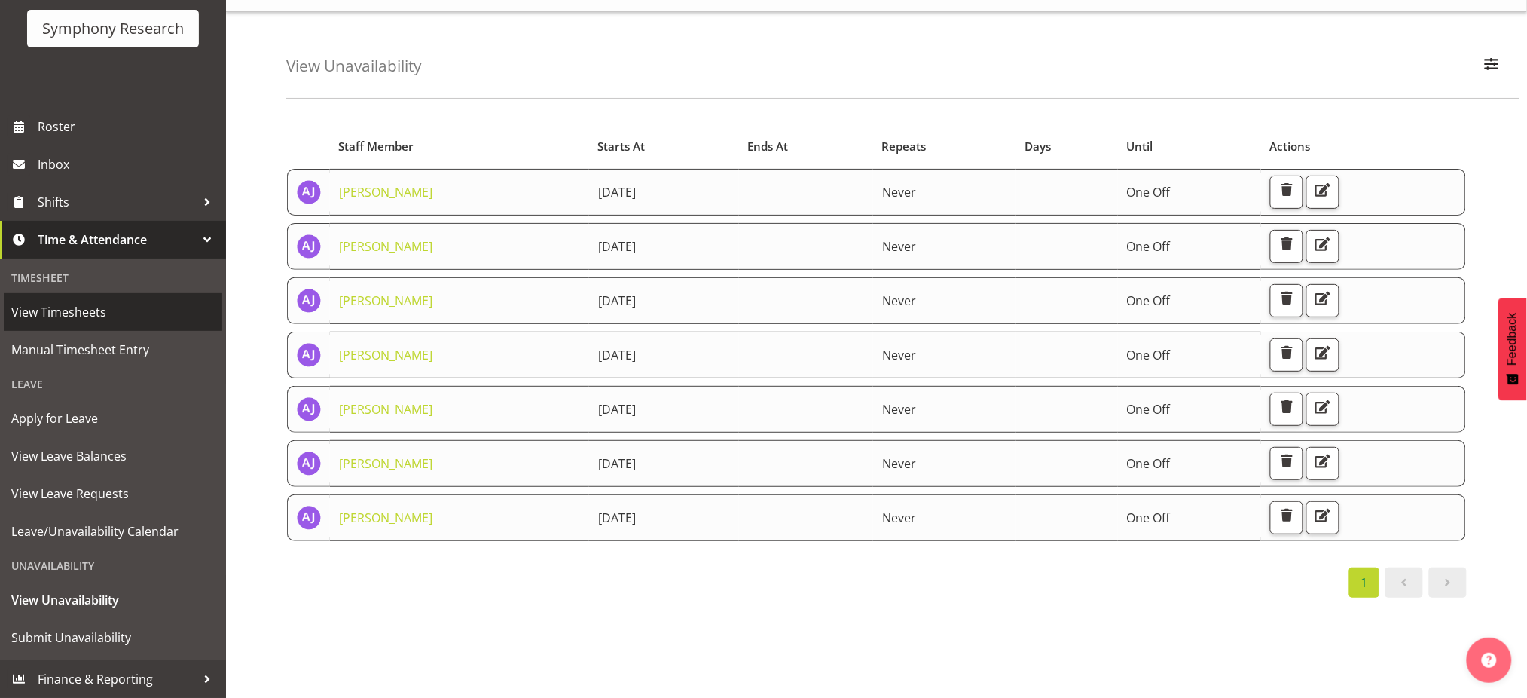
scroll to position [57, 0]
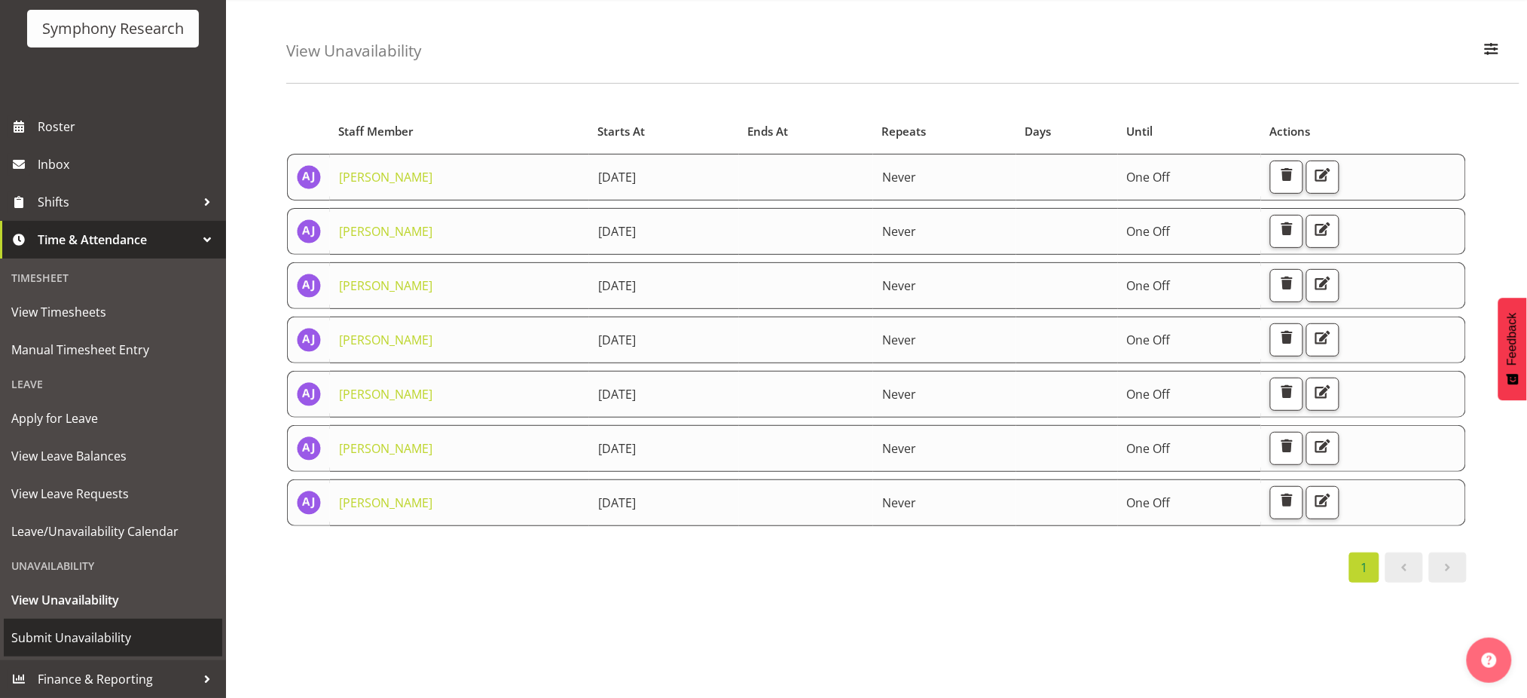
click at [31, 640] on span "Submit Unavailability" at bounding box center [112, 637] width 203 height 23
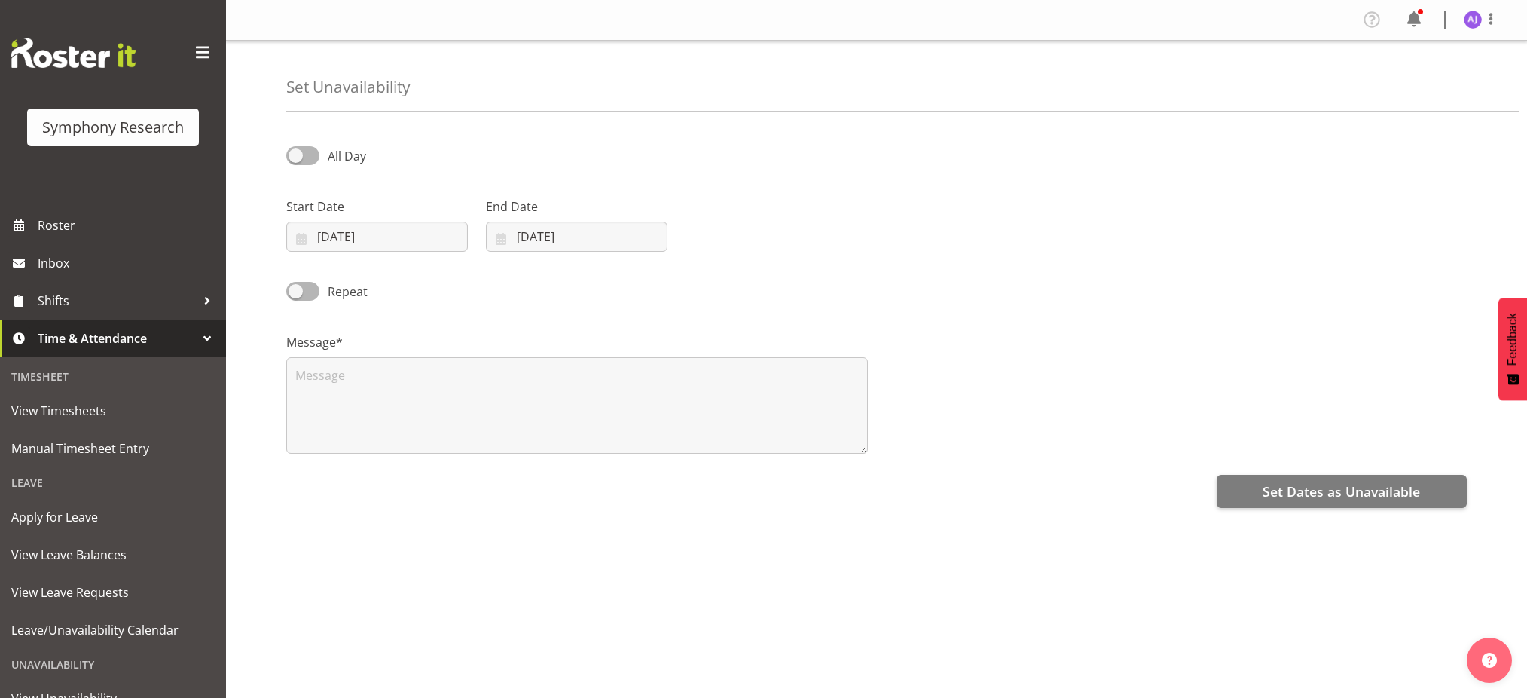
select select "7"
select select "2025"
click at [303, 240] on input "14/08/2025" at bounding box center [377, 237] width 182 height 30
click at [310, 466] on span "24" at bounding box center [316, 472] width 12 height 14
type input "24/08/2025"
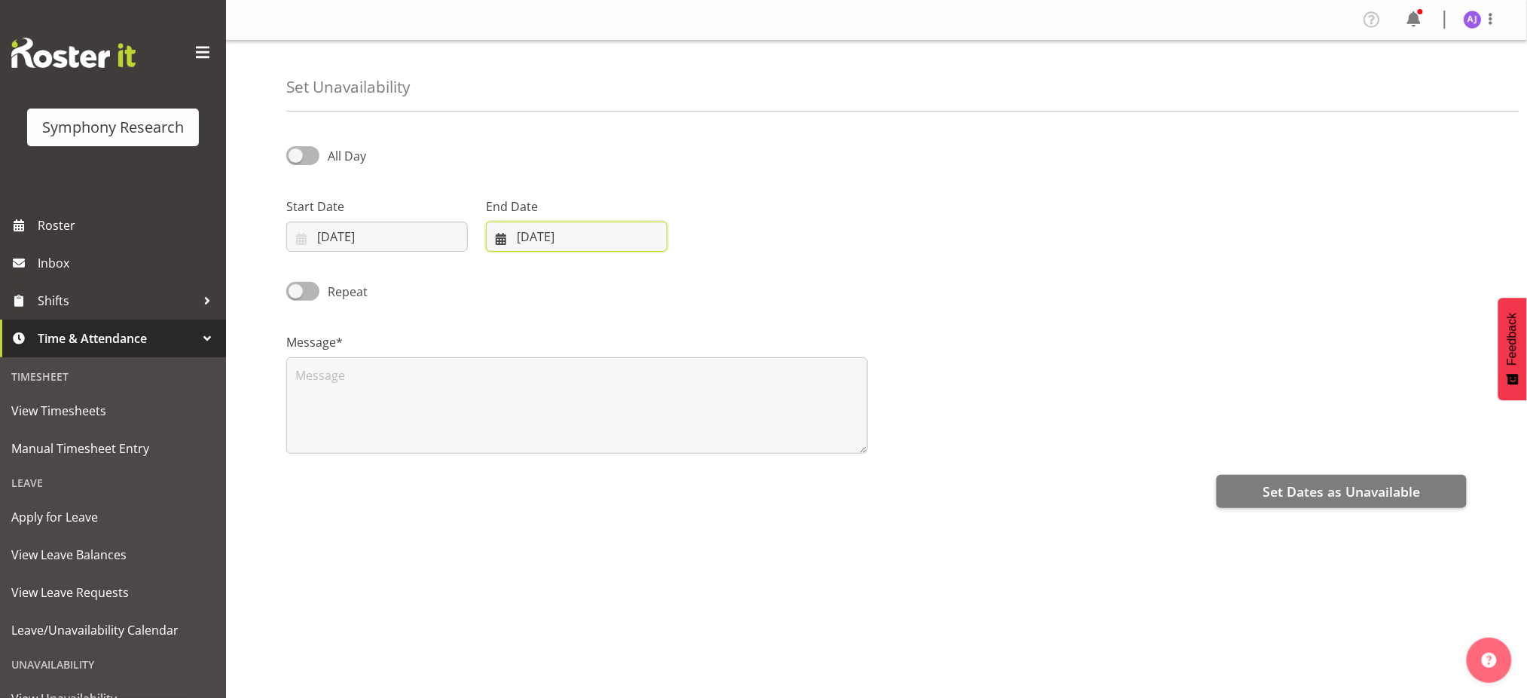
click at [496, 239] on input "14/08/2025" at bounding box center [577, 237] width 182 height 30
click at [512, 467] on span "24" at bounding box center [515, 472] width 12 height 14
type input "24/08/2025"
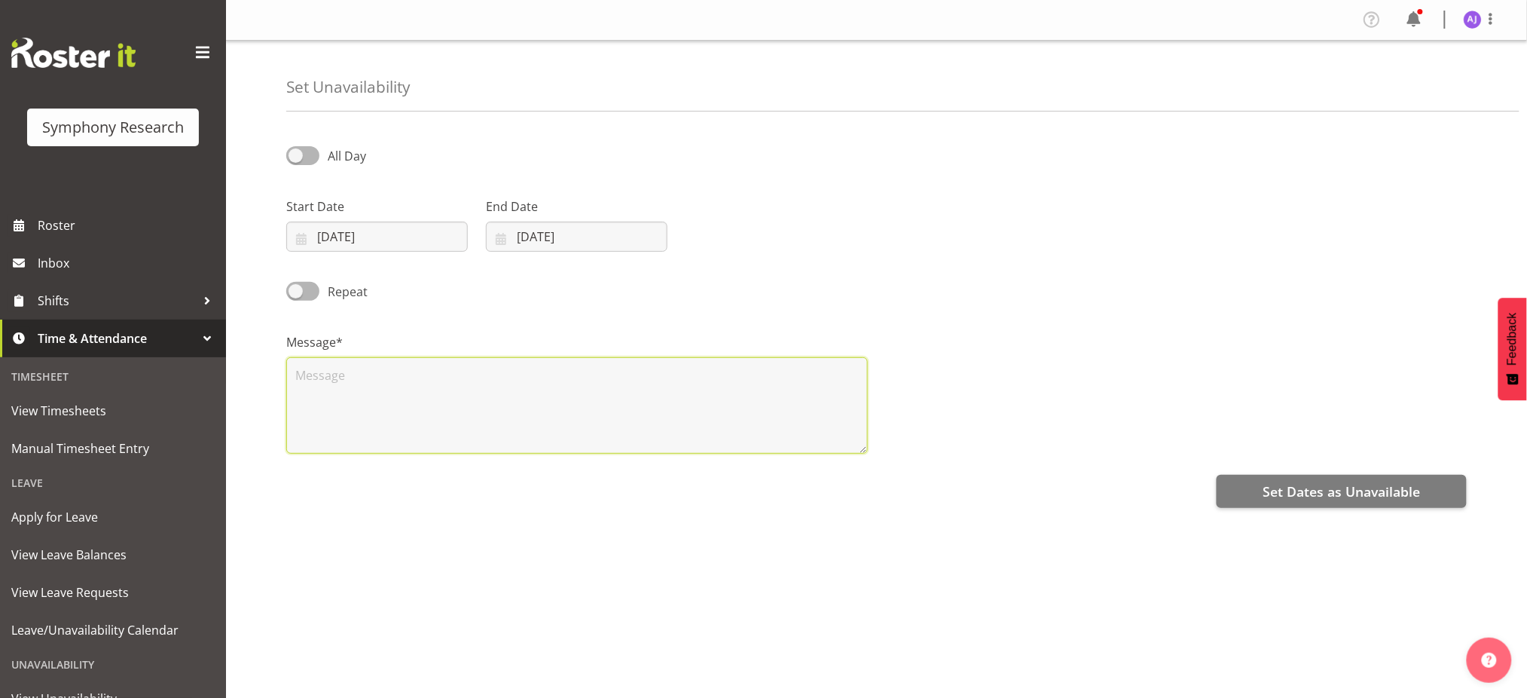
click at [551, 426] on textarea at bounding box center [577, 405] width 582 height 96
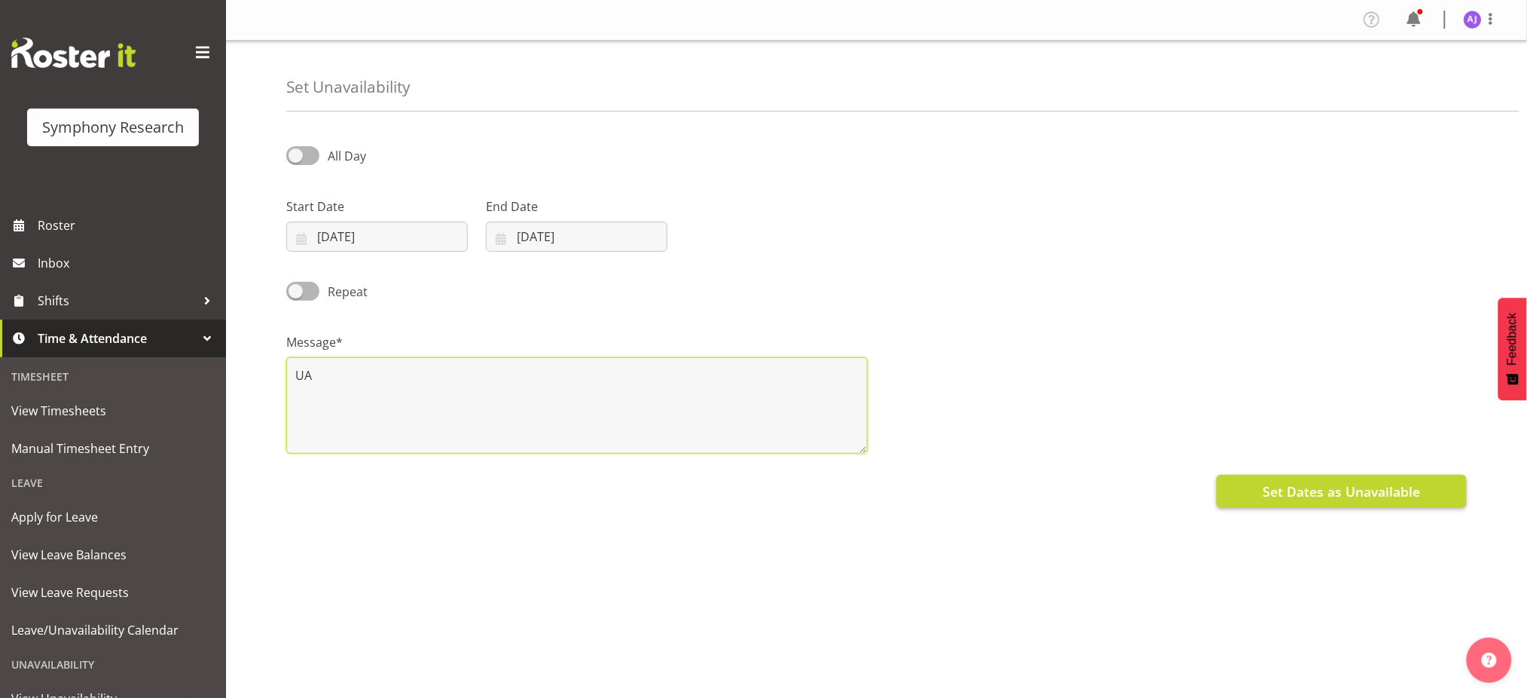
type textarea "UA"
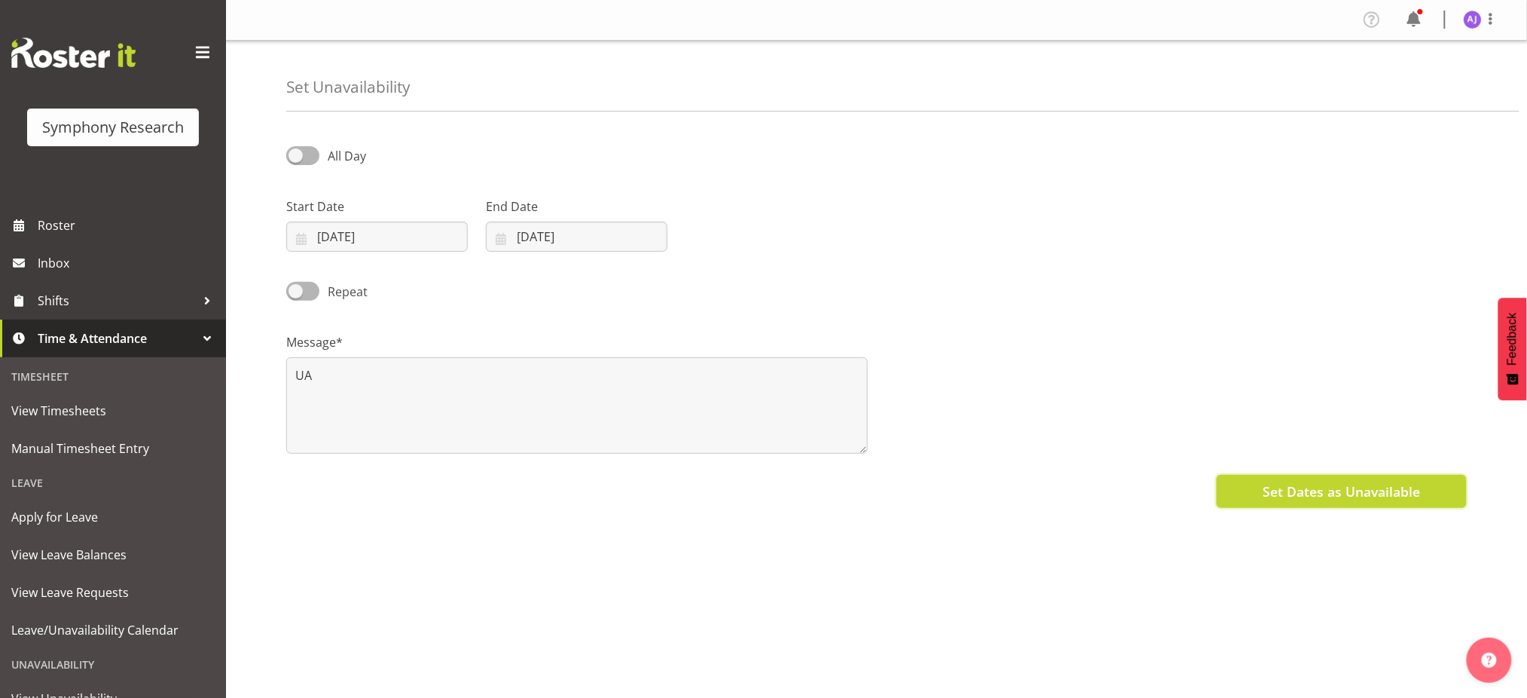
click at [1276, 491] on span "Set Dates as Unavailable" at bounding box center [1341, 491] width 157 height 20
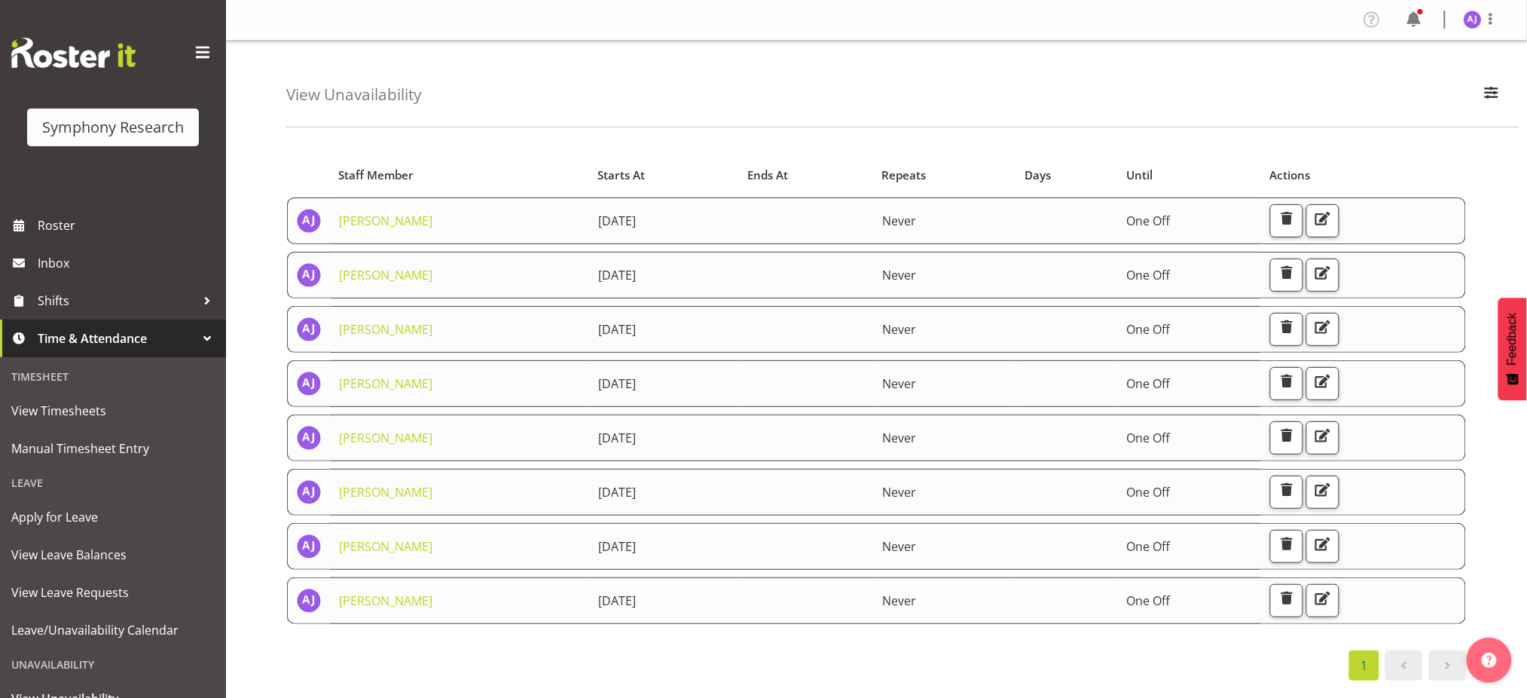
click at [1001, 657] on div "1" at bounding box center [876, 665] width 1181 height 30
